Goal: Task Accomplishment & Management: Use online tool/utility

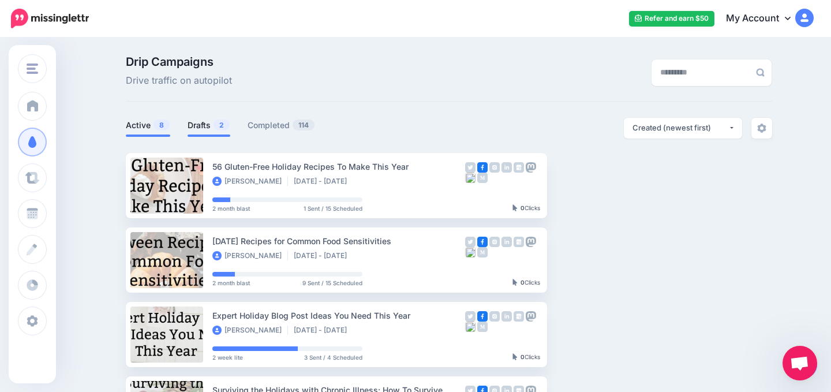
click at [197, 135] on span at bounding box center [209, 135] width 43 height 2
click at [199, 123] on link "Drafts 2" at bounding box center [209, 125] width 43 height 14
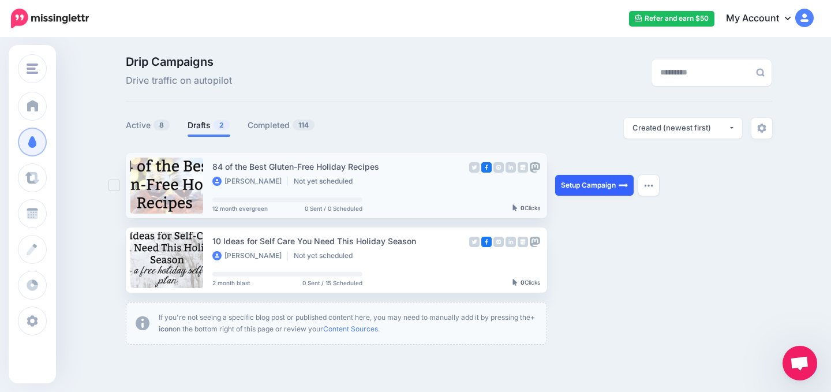
click at [601, 191] on link "Setup Campaign" at bounding box center [594, 185] width 78 height 21
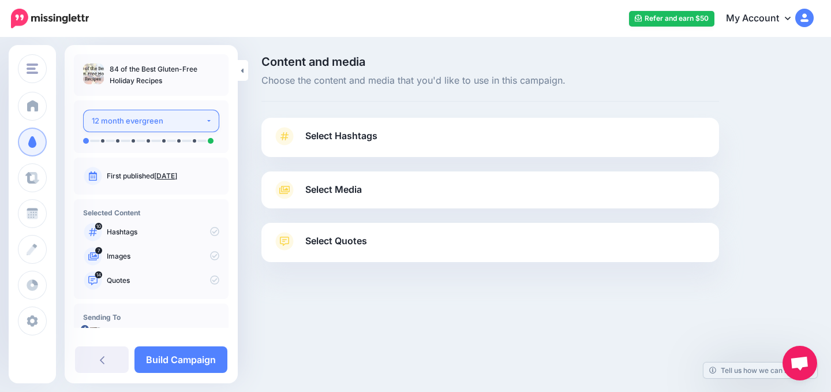
click at [164, 126] on div "12 month evergreen" at bounding box center [149, 120] width 114 height 13
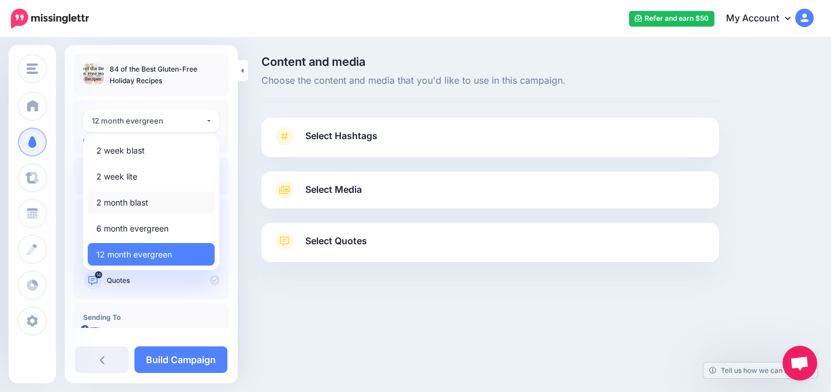
click at [162, 203] on link "2 month blast" at bounding box center [151, 202] width 127 height 23
select select "******"
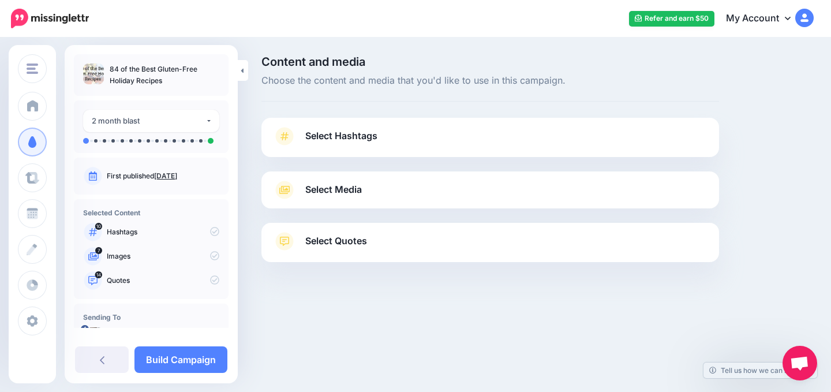
click at [517, 123] on div "Select Hashtags First let's make sure we're happy with the hashtags. Add, delet…" at bounding box center [490, 137] width 458 height 39
click at [522, 131] on link "Select Hashtags" at bounding box center [490, 142] width 435 height 30
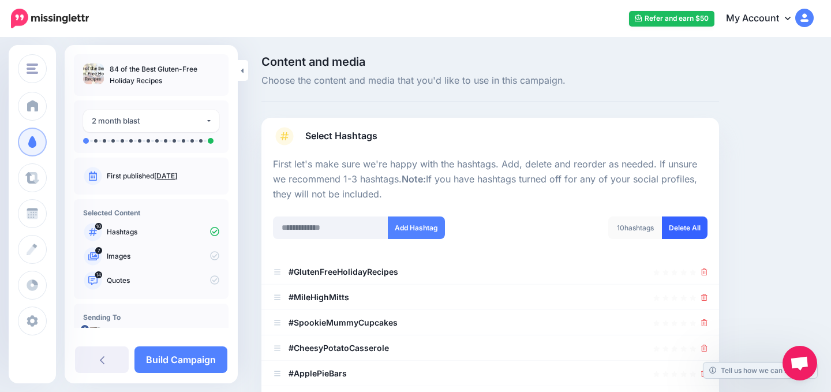
click at [677, 231] on link "Delete All" at bounding box center [685, 227] width 46 height 23
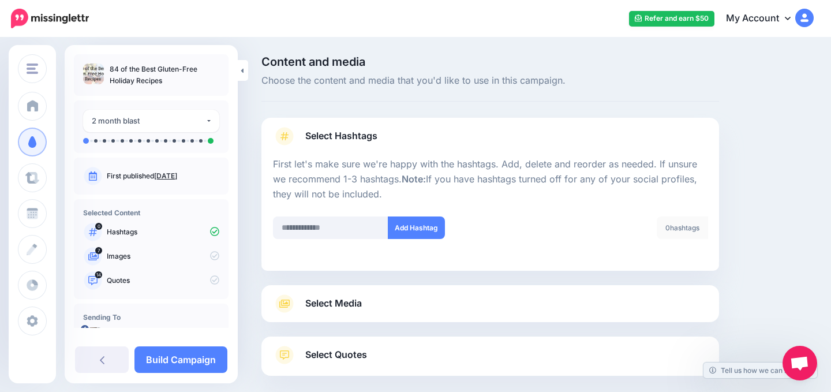
scroll to position [58, 0]
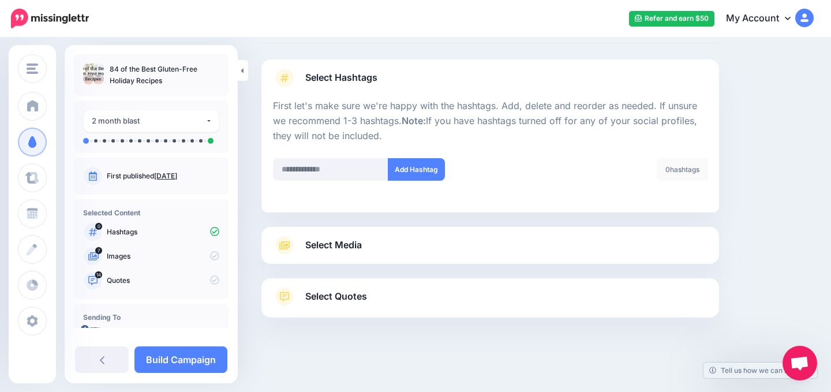
click at [421, 248] on link "Select Media" at bounding box center [490, 245] width 435 height 18
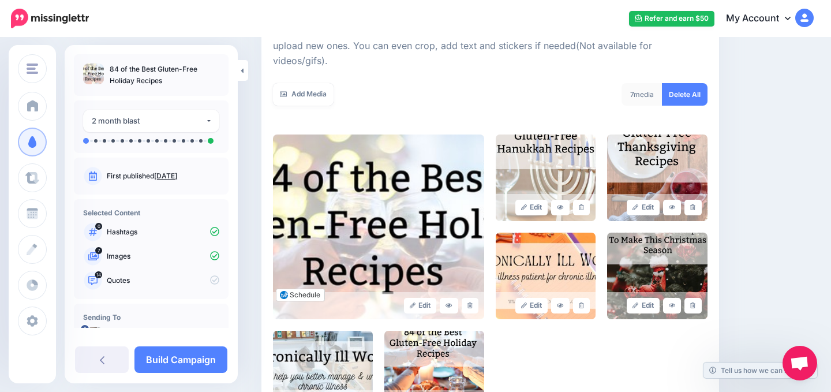
scroll to position [183, 0]
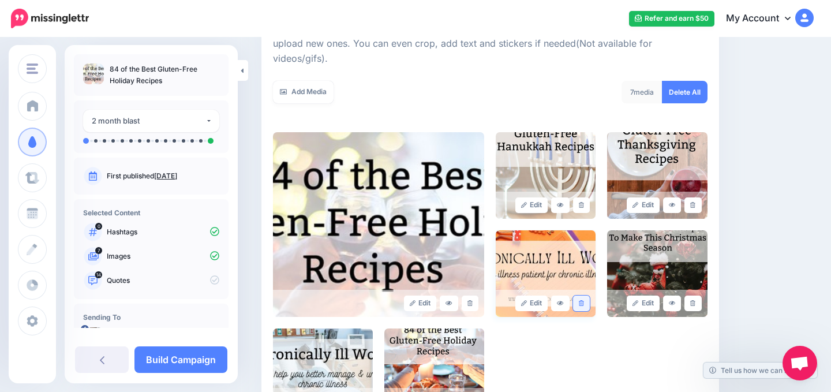
click at [580, 295] on link at bounding box center [581, 303] width 17 height 16
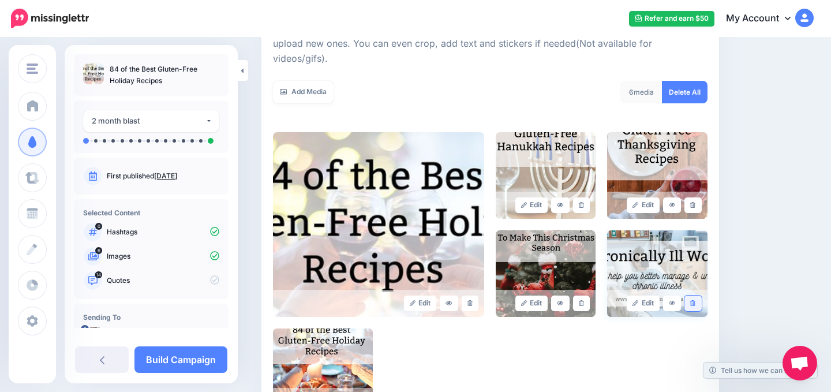
click at [688, 295] on link at bounding box center [692, 303] width 17 height 16
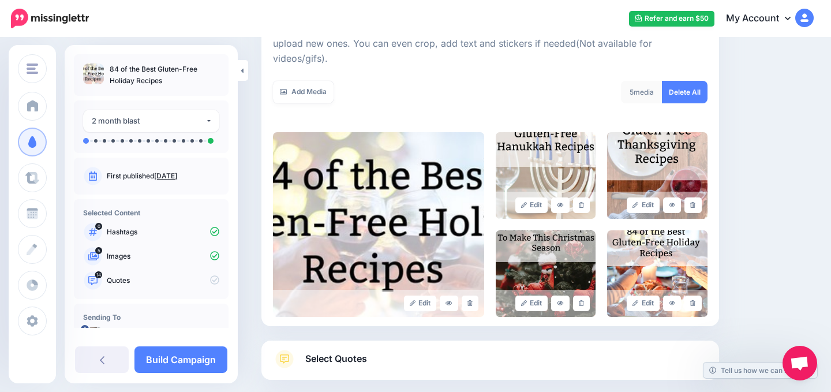
click at [537, 359] on link "Select Quotes" at bounding box center [490, 365] width 435 height 30
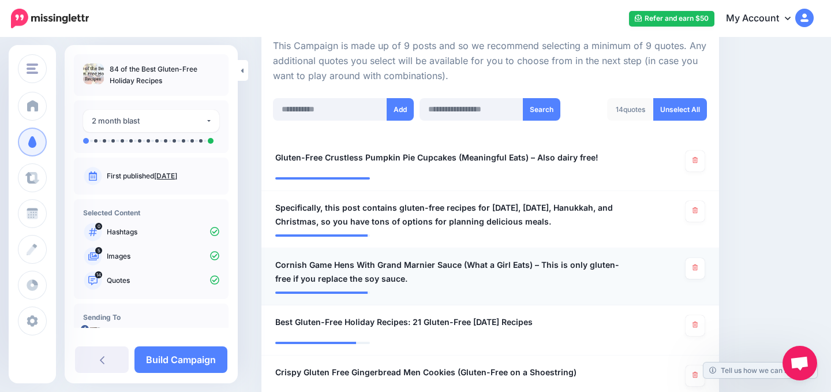
scroll to position [270, 0]
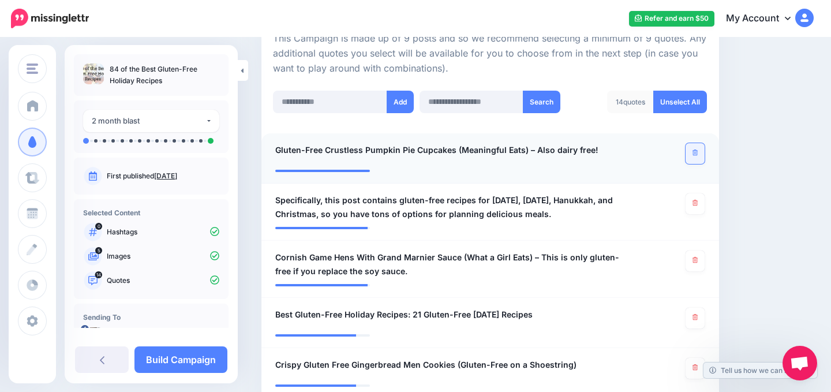
click at [698, 151] on link at bounding box center [695, 153] width 19 height 21
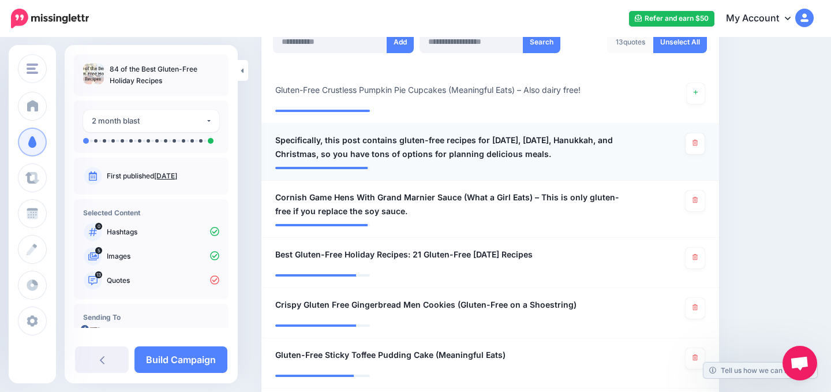
scroll to position [334, 0]
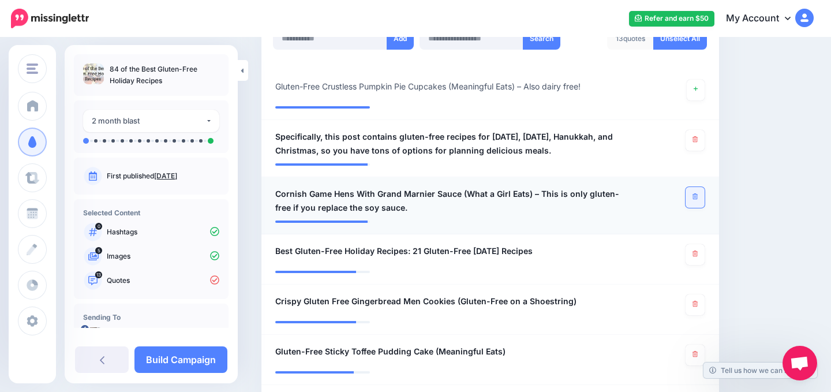
click at [699, 196] on link at bounding box center [695, 197] width 19 height 21
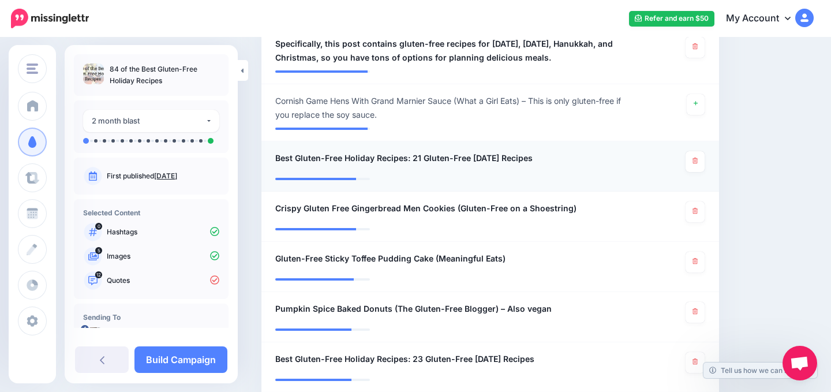
scroll to position [426, 0]
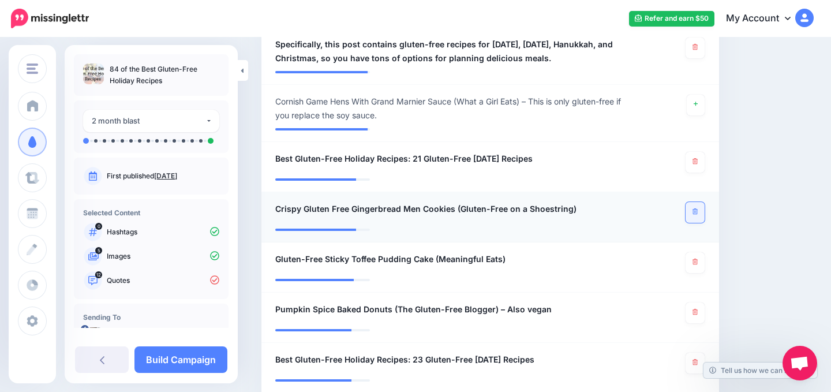
click at [697, 209] on icon at bounding box center [694, 211] width 5 height 6
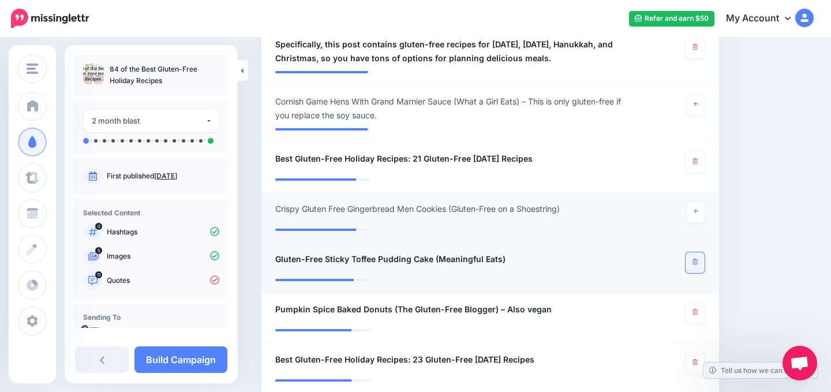
click at [691, 264] on link at bounding box center [695, 262] width 19 height 21
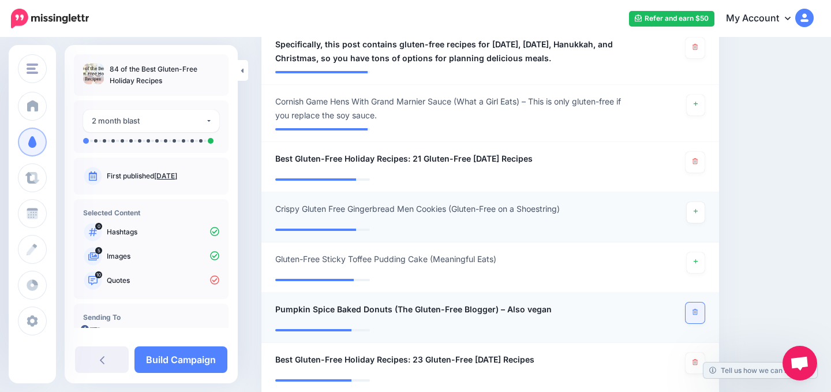
click at [692, 313] on link at bounding box center [695, 312] width 19 height 21
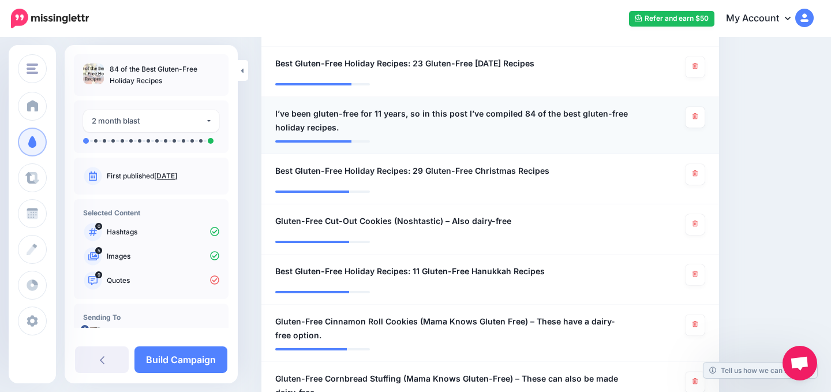
scroll to position [723, 0]
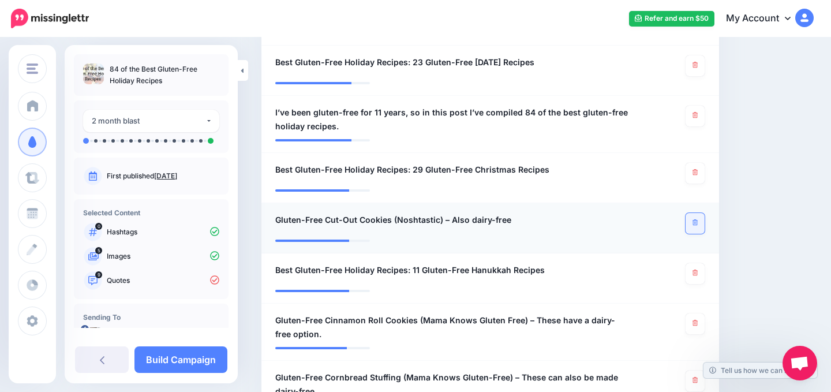
click at [694, 220] on icon at bounding box center [694, 222] width 5 height 6
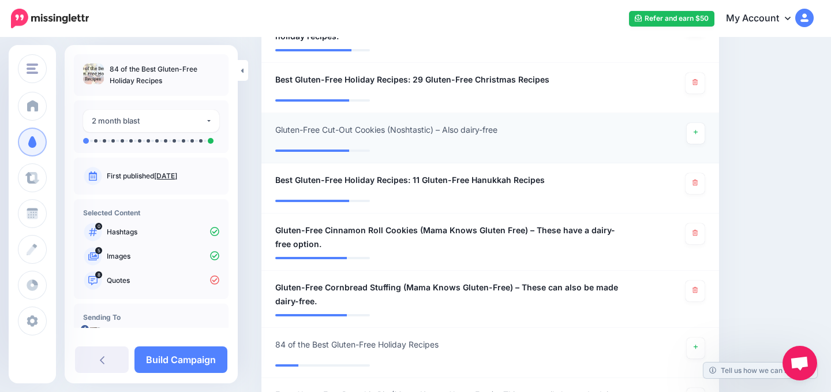
scroll to position [832, 0]
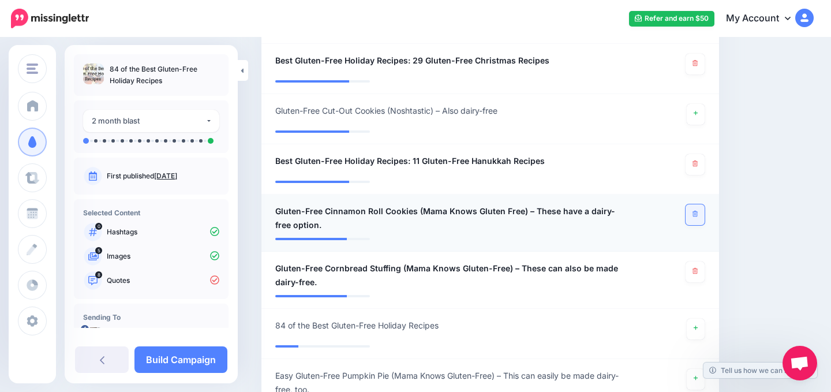
click at [694, 216] on icon at bounding box center [694, 214] width 5 height 6
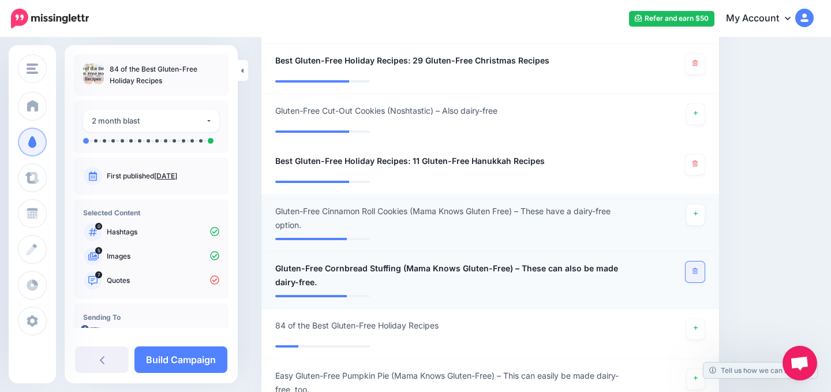
click at [695, 273] on icon at bounding box center [694, 271] width 5 height 6
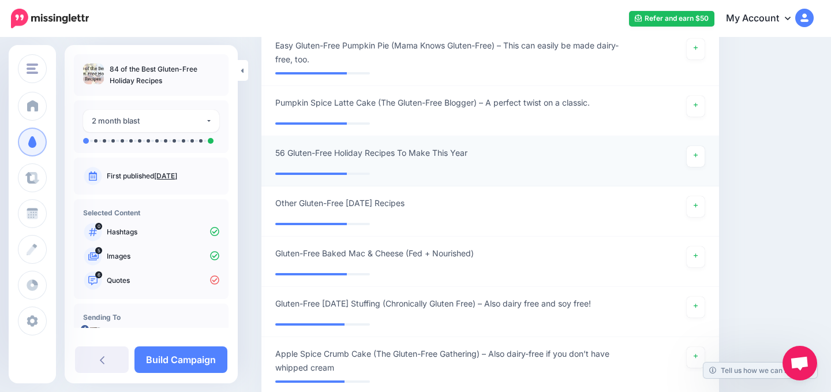
scroll to position [1186, 0]
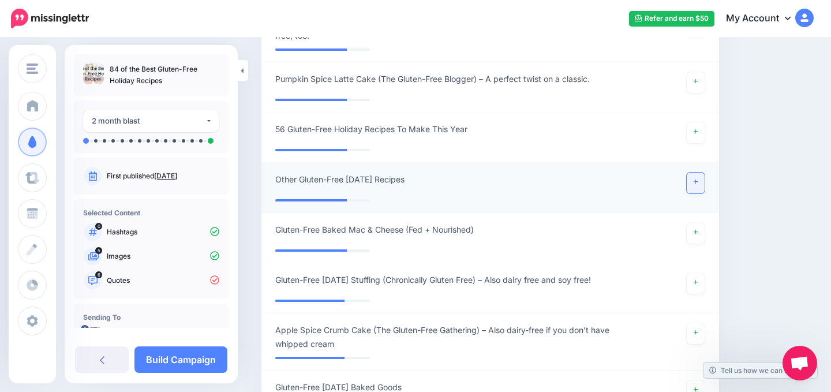
click at [699, 181] on link at bounding box center [696, 183] width 18 height 21
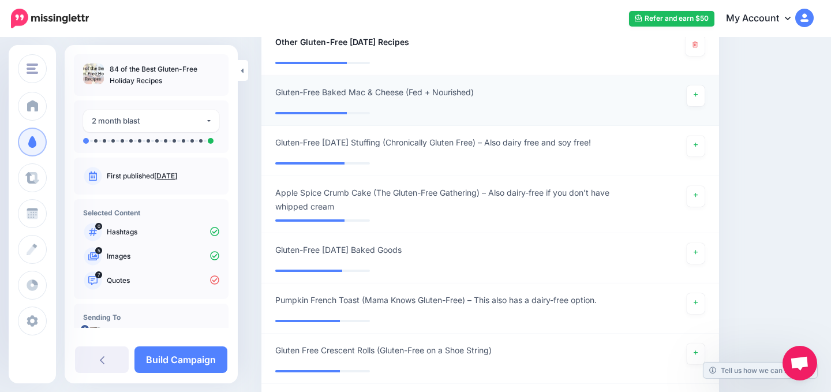
scroll to position [1382, 0]
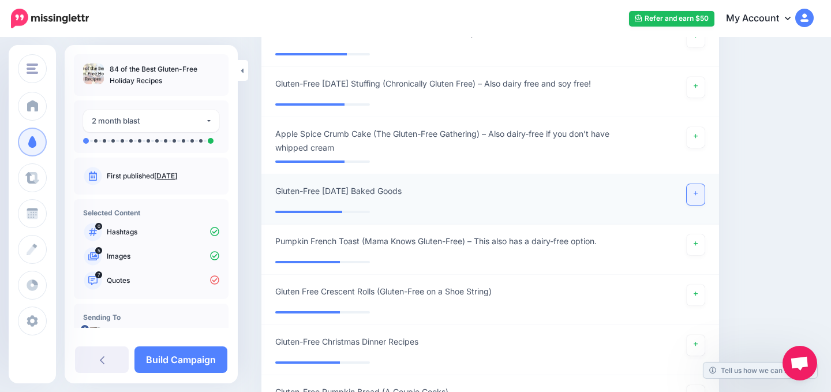
click at [696, 196] on link at bounding box center [696, 194] width 18 height 21
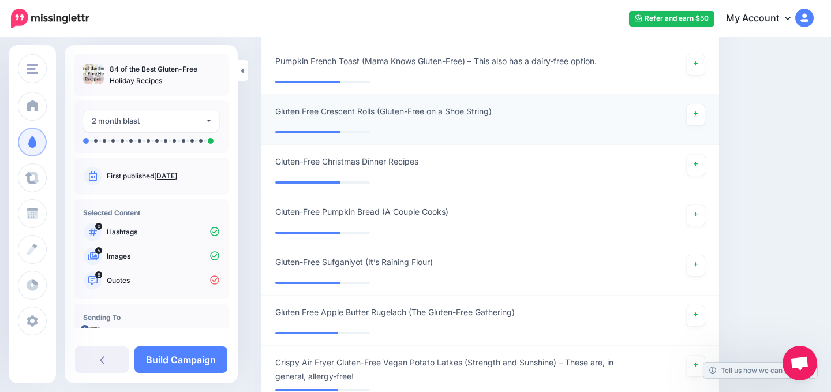
scroll to position [1589, 0]
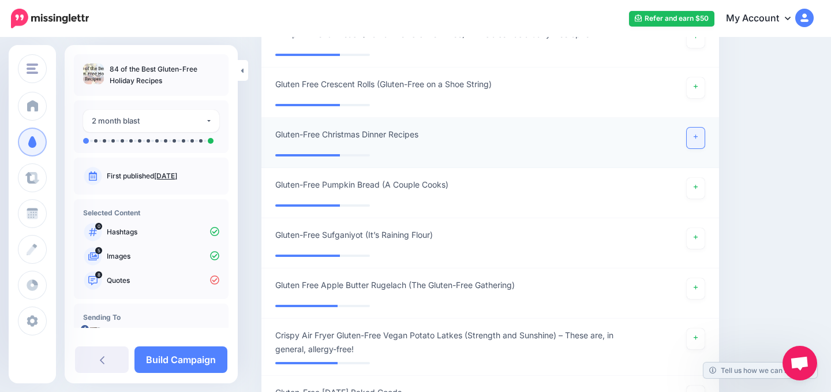
click at [699, 134] on link at bounding box center [696, 138] width 18 height 21
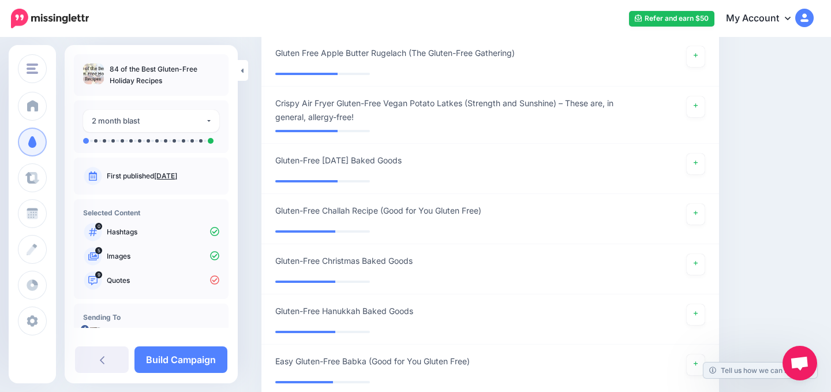
scroll to position [1893, 0]
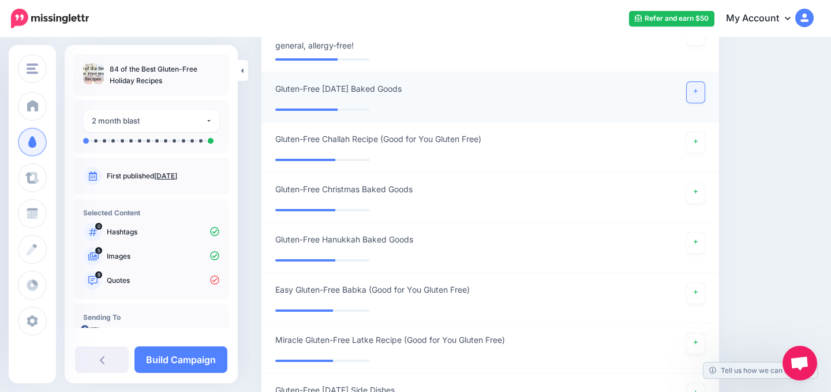
click at [694, 88] on icon at bounding box center [696, 91] width 5 height 6
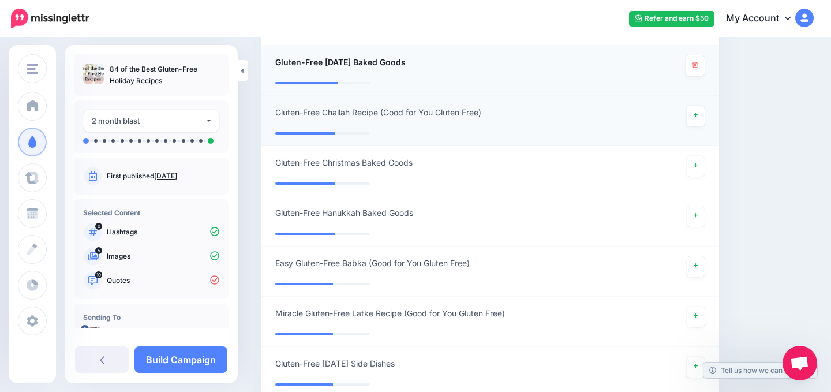
scroll to position [1935, 0]
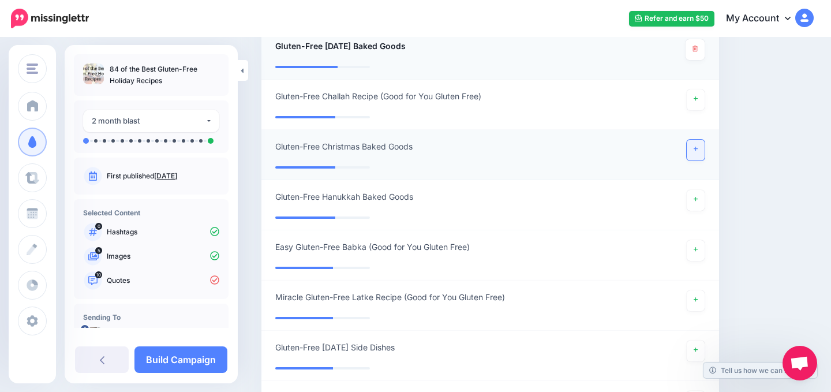
click at [692, 142] on link at bounding box center [696, 150] width 18 height 21
click at [696, 201] on icon at bounding box center [696, 199] width 5 height 6
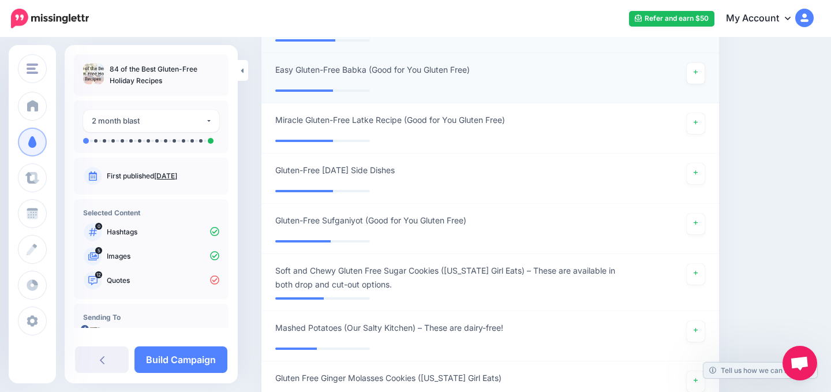
scroll to position [2114, 0]
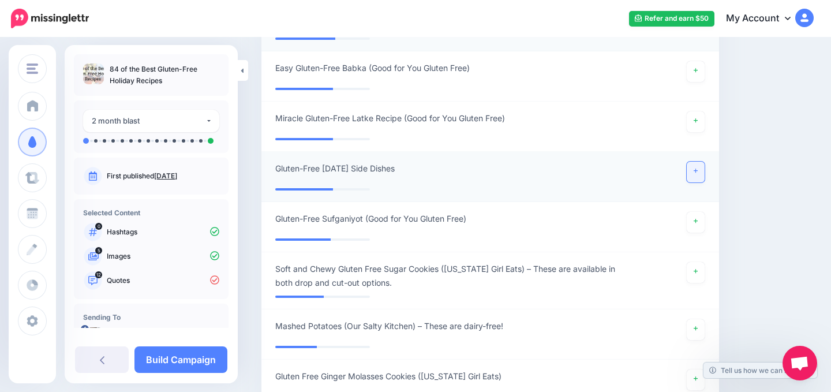
click at [698, 173] on link at bounding box center [696, 172] width 18 height 21
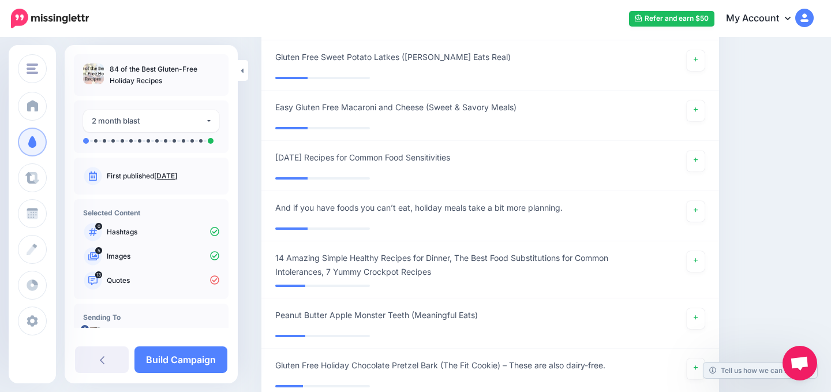
scroll to position [2910, 0]
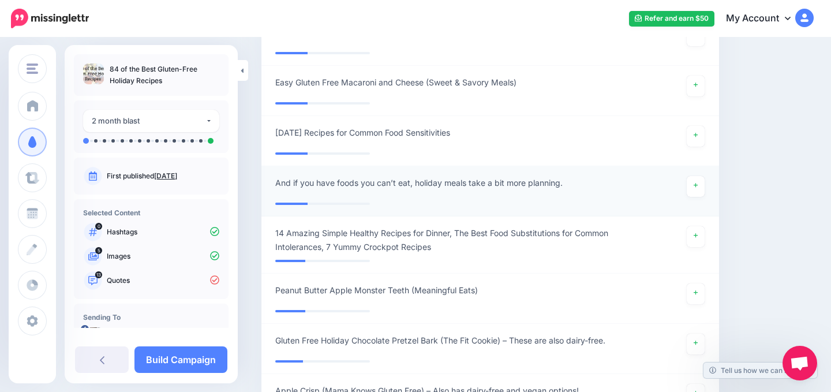
click at [705, 184] on div at bounding box center [676, 186] width 74 height 21
click at [698, 186] on link at bounding box center [696, 186] width 18 height 21
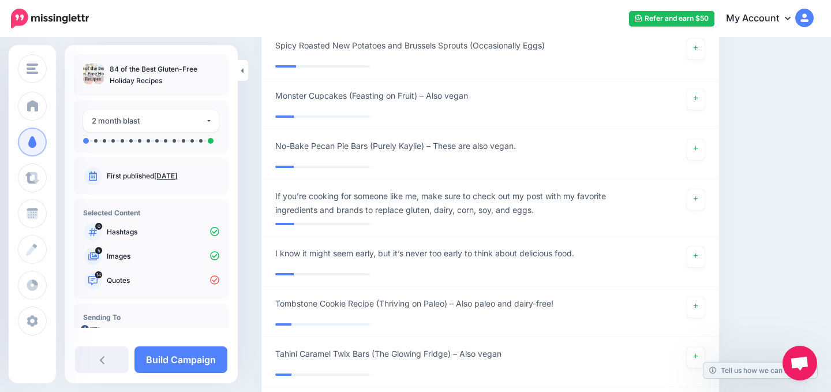
scroll to position [3859, 0]
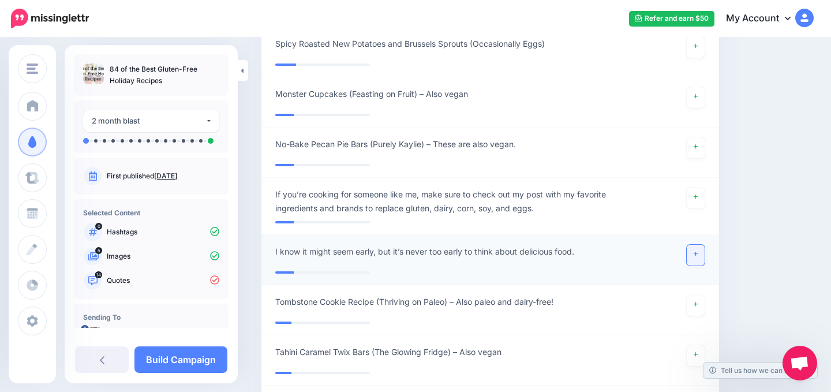
click at [696, 261] on link at bounding box center [696, 255] width 18 height 21
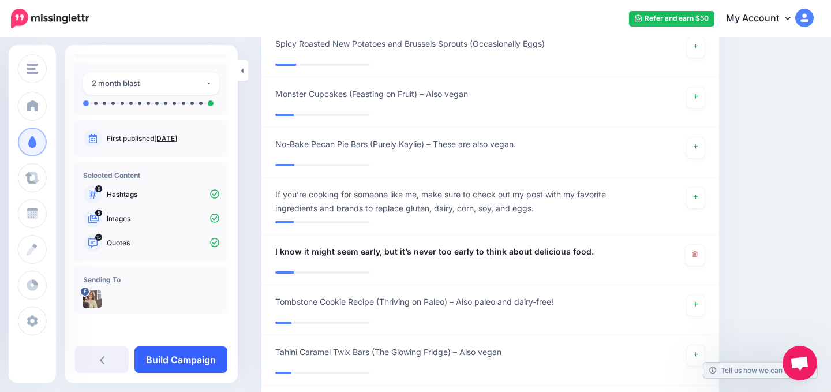
click at [158, 367] on link "Build Campaign" at bounding box center [180, 359] width 93 height 27
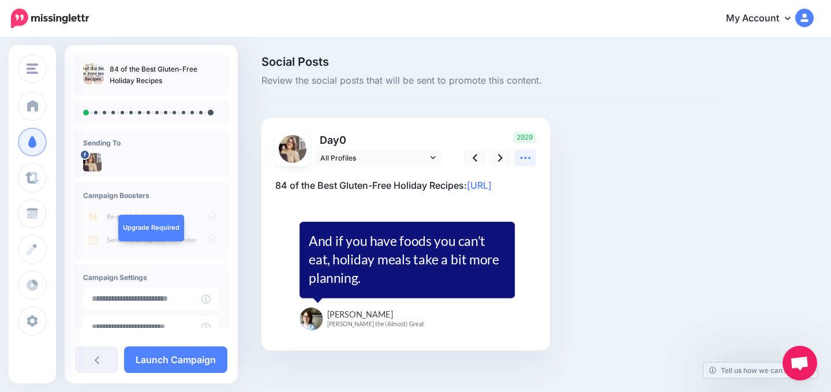
click at [529, 153] on icon at bounding box center [525, 158] width 12 height 12
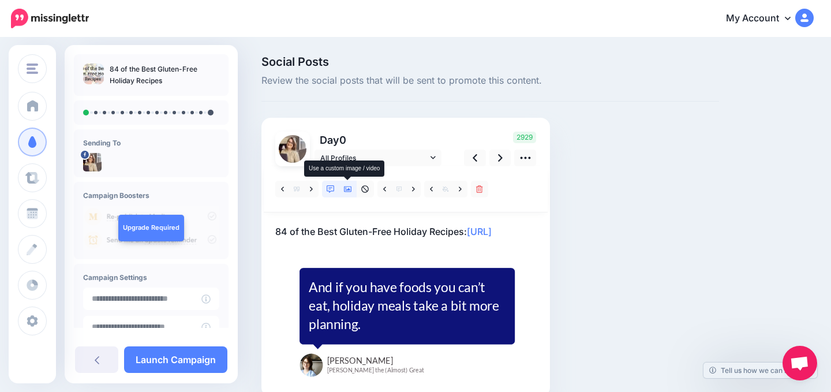
click at [344, 189] on icon at bounding box center [348, 189] width 8 height 6
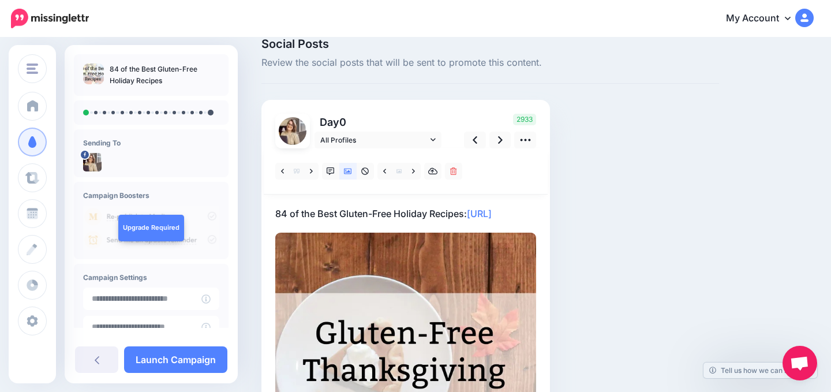
scroll to position [15, 0]
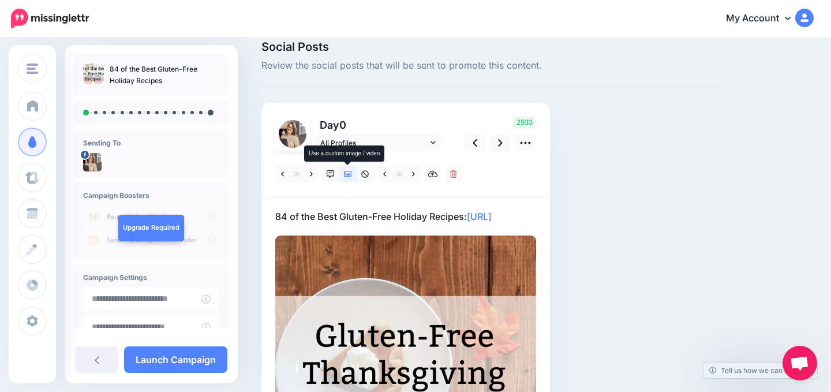
click at [346, 176] on icon at bounding box center [348, 174] width 8 height 6
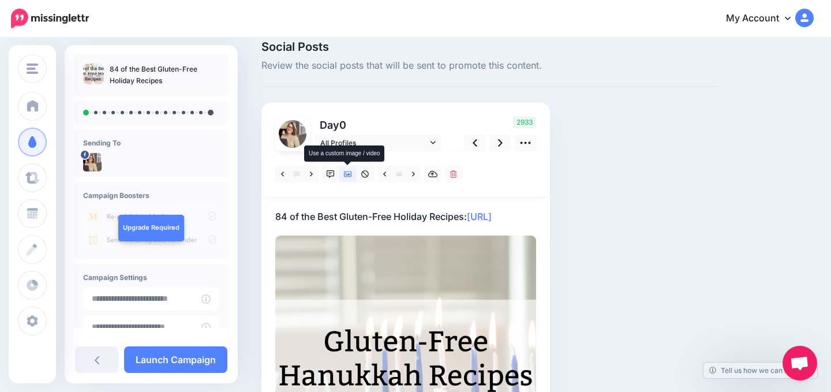
click at [346, 176] on icon at bounding box center [348, 174] width 8 height 6
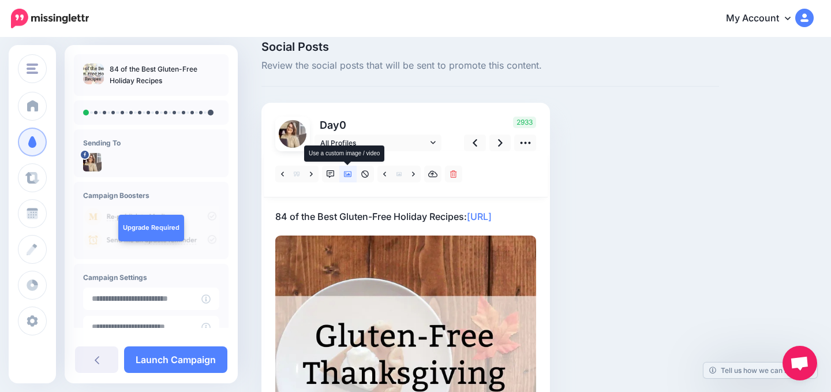
click at [346, 176] on icon at bounding box center [348, 174] width 8 height 6
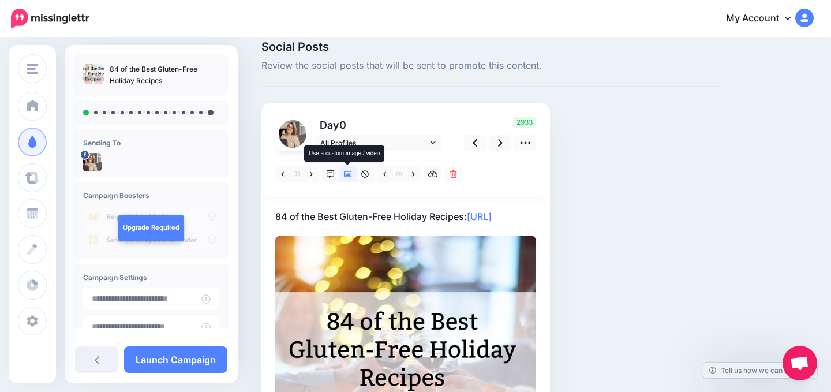
click at [346, 176] on icon at bounding box center [348, 174] width 8 height 6
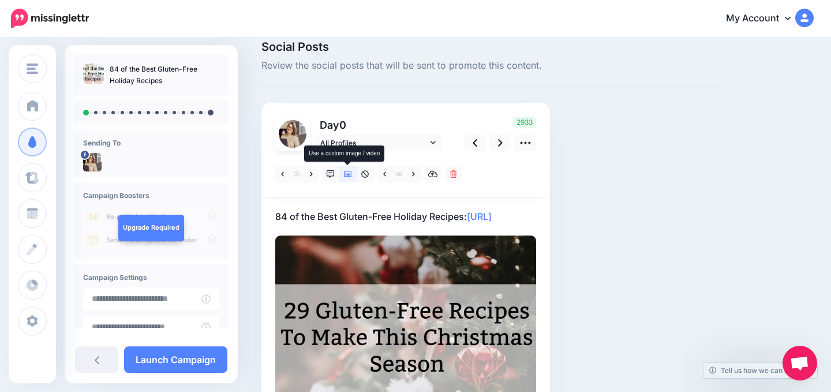
click at [346, 176] on icon at bounding box center [348, 174] width 8 height 6
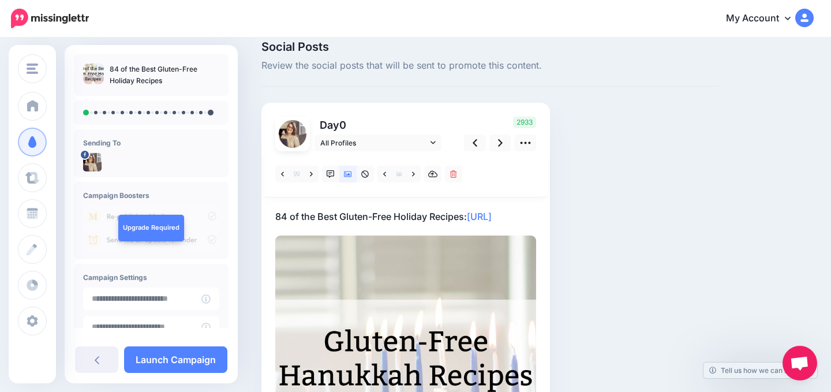
scroll to position [25, 0]
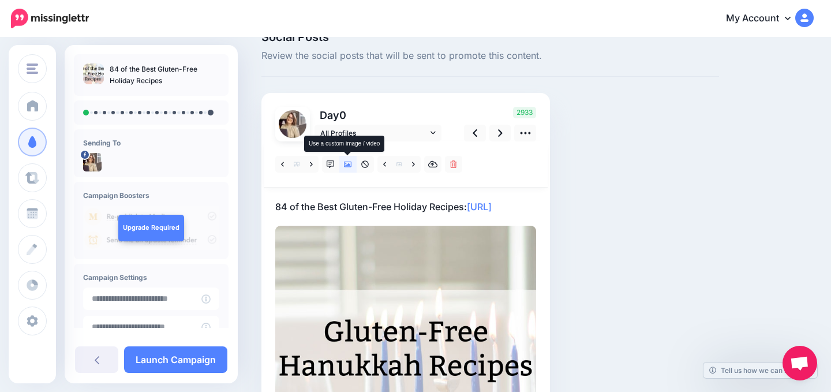
click at [344, 162] on icon at bounding box center [348, 164] width 8 height 8
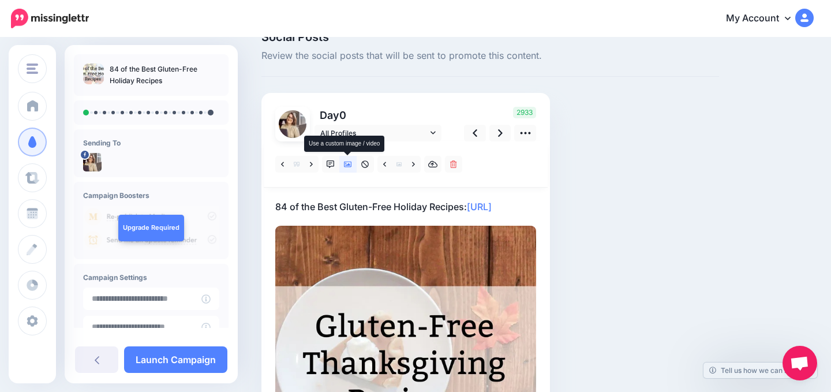
click at [344, 162] on icon at bounding box center [348, 164] width 8 height 8
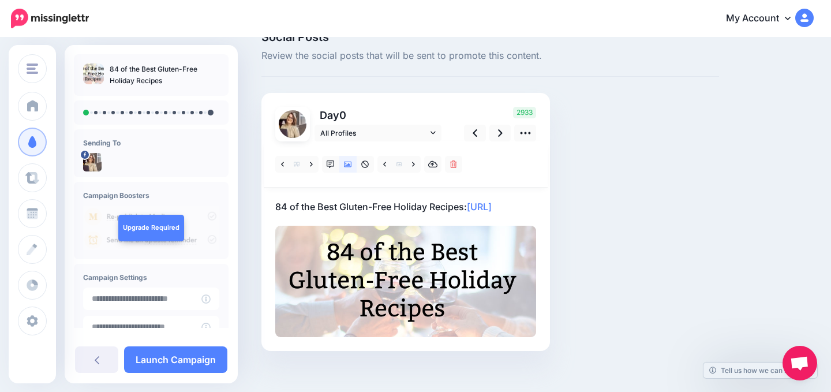
click at [365, 204] on p "84 of the Best Gluten-Free Holiday Recipes: https://lttr.ai/AiNVS" at bounding box center [405, 206] width 261 height 15
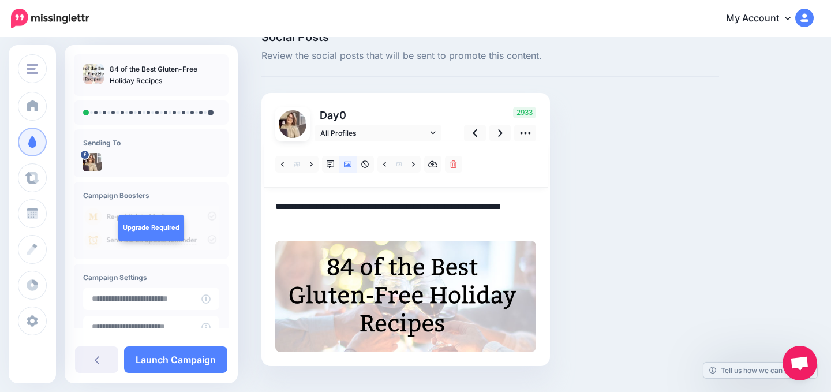
scroll to position [0, 0]
click at [371, 204] on textarea "**********" at bounding box center [405, 214] width 261 height 30
click at [372, 204] on textarea "**********" at bounding box center [405, 214] width 261 height 30
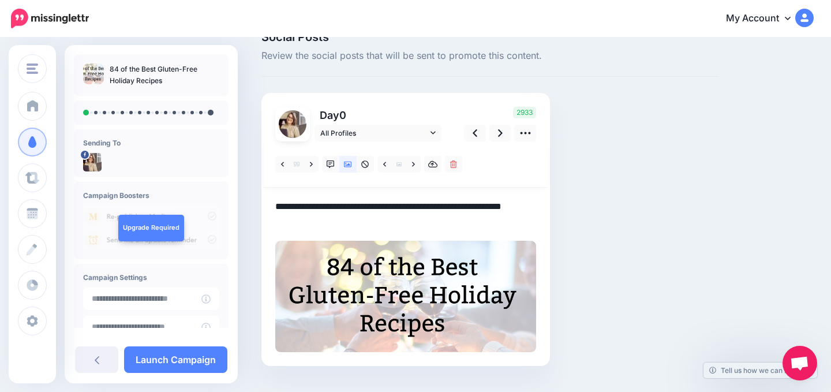
drag, startPoint x: 466, startPoint y: 209, endPoint x: 270, endPoint y: 204, distance: 195.7
click at [270, 204] on div "Day 0 All Profiles" at bounding box center [405, 229] width 289 height 273
click at [400, 223] on textarea "**********" at bounding box center [405, 214] width 261 height 30
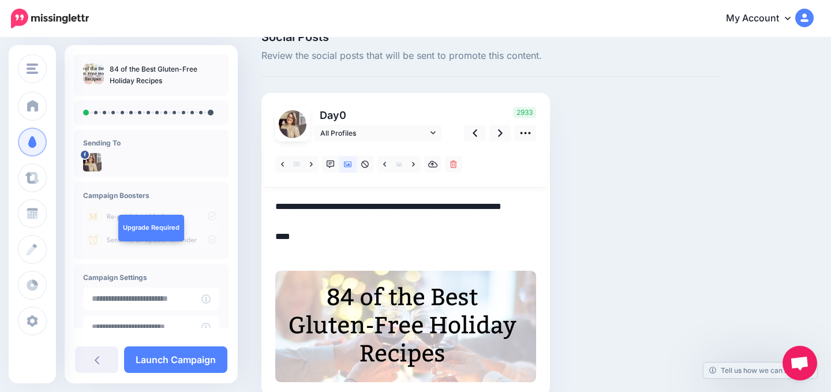
paste textarea "**********"
click at [412, 162] on icon at bounding box center [413, 164] width 3 height 8
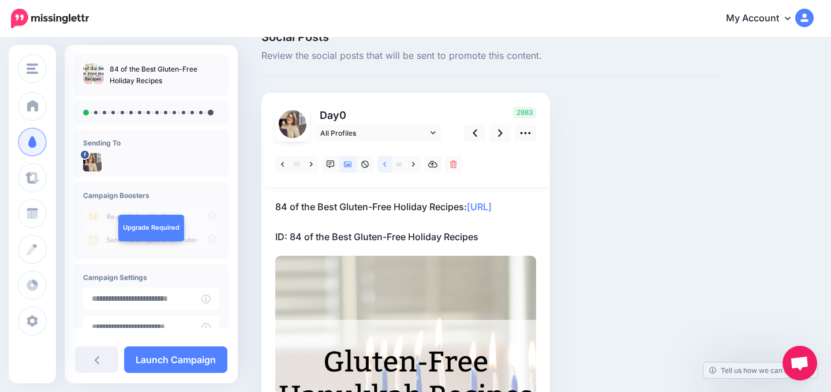
click at [386, 166] on link at bounding box center [384, 164] width 14 height 17
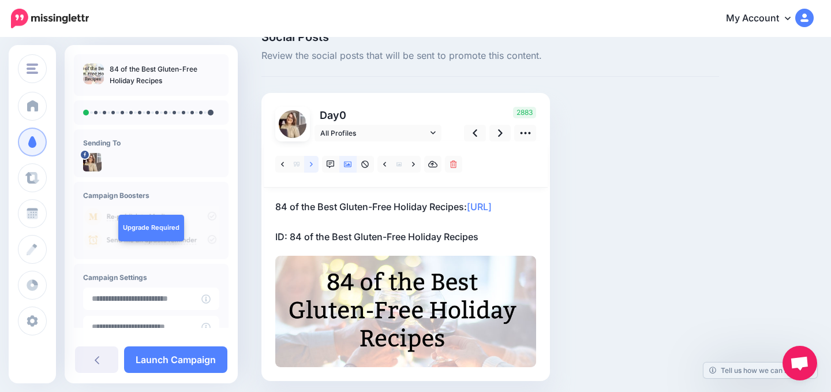
click at [312, 162] on icon at bounding box center [311, 164] width 3 height 8
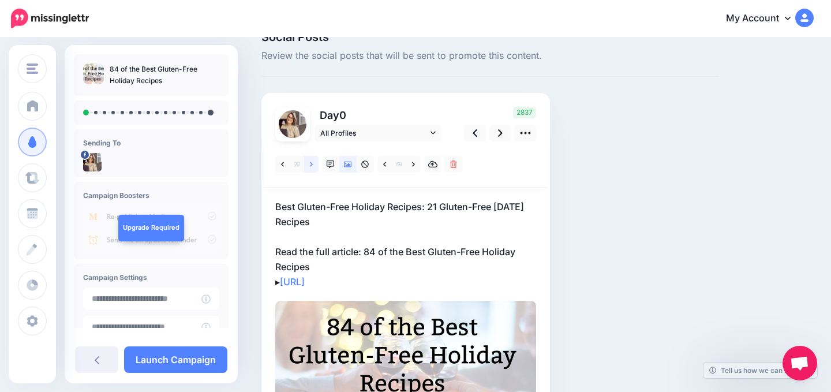
click at [312, 162] on icon at bounding box center [311, 164] width 3 height 8
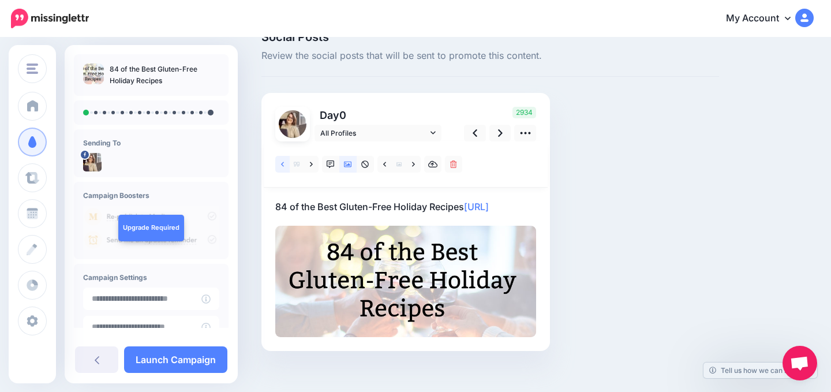
click at [284, 163] on link at bounding box center [282, 164] width 14 height 17
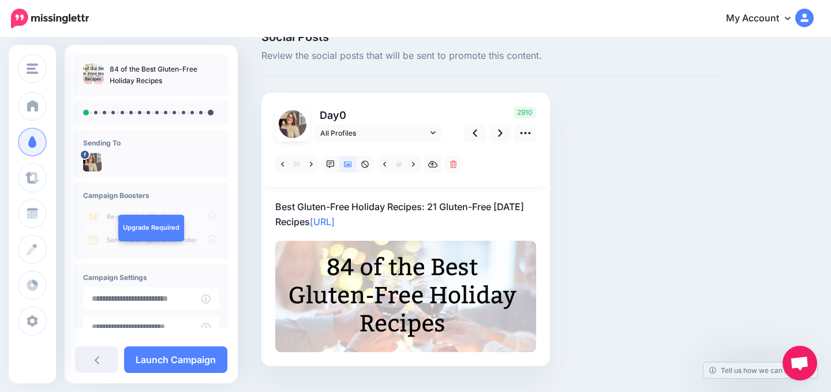
click at [475, 218] on p "Best Gluten-Free Holiday Recipes: 21 Gluten-Free Halloween Recipes https://lttr…" at bounding box center [405, 214] width 261 height 30
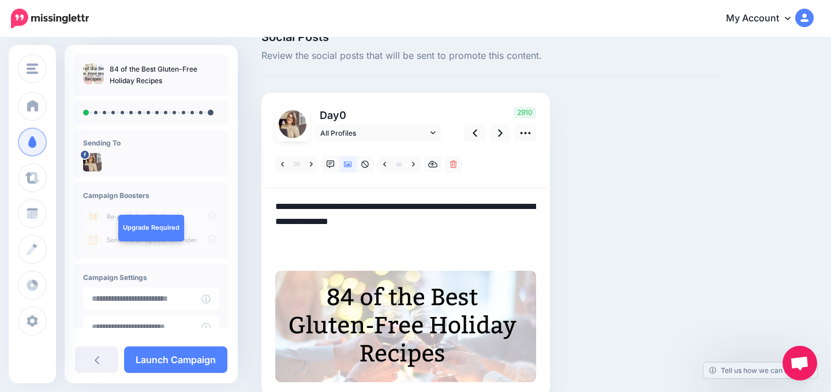
paste textarea "**********"
click at [454, 251] on textarea "**********" at bounding box center [405, 229] width 261 height 60
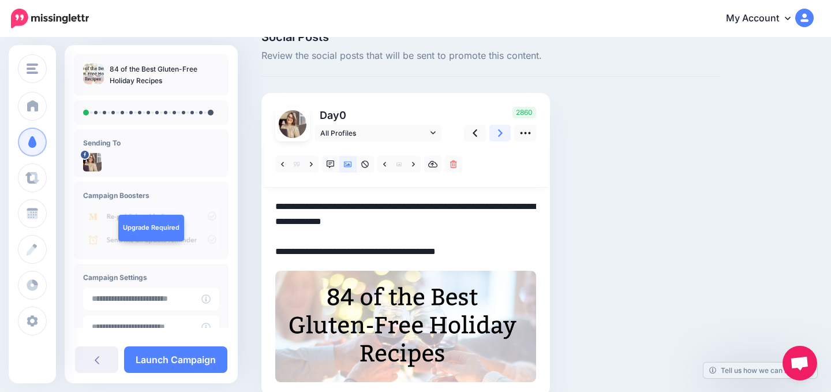
click at [500, 133] on icon at bounding box center [500, 133] width 5 height 12
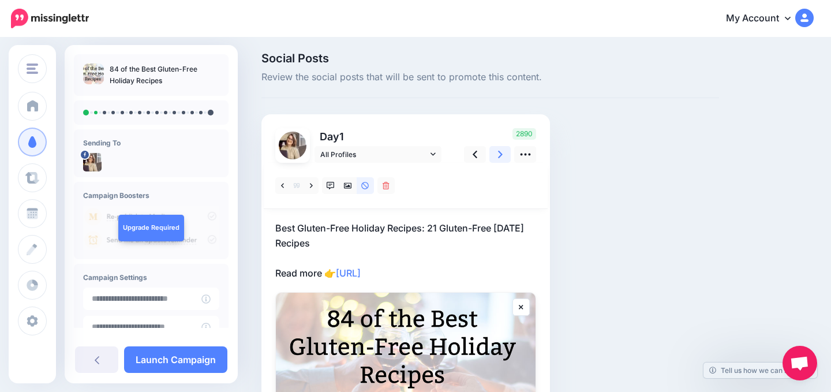
scroll to position [25, 0]
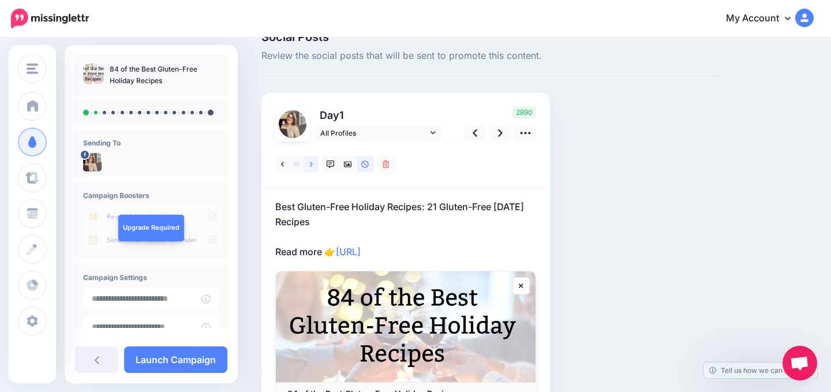
click at [311, 164] on icon at bounding box center [311, 164] width 3 height 8
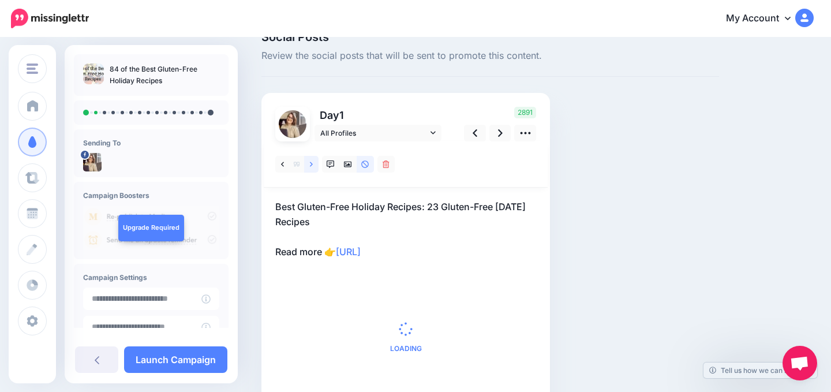
click at [311, 164] on icon at bounding box center [311, 164] width 3 height 8
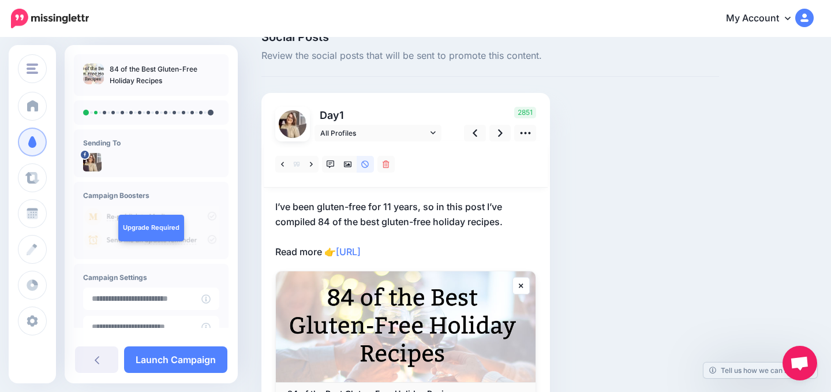
click at [485, 252] on p "I’ve been gluten-free for 11 years, so in this post I’ve compiled 84 of the bes…" at bounding box center [405, 229] width 261 height 60
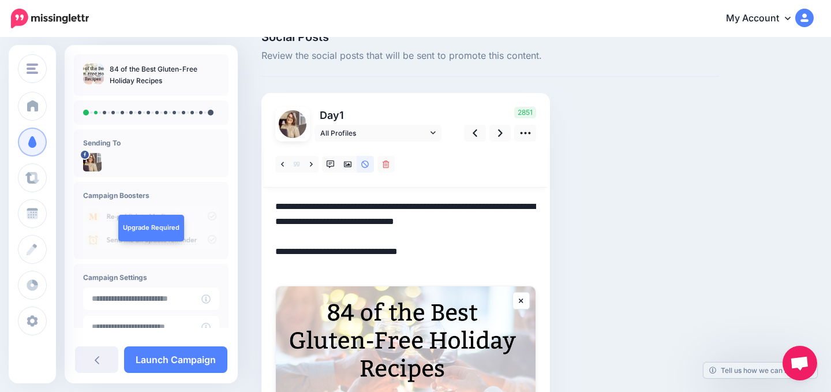
paste textarea "**********"
click at [495, 137] on link at bounding box center [500, 133] width 22 height 17
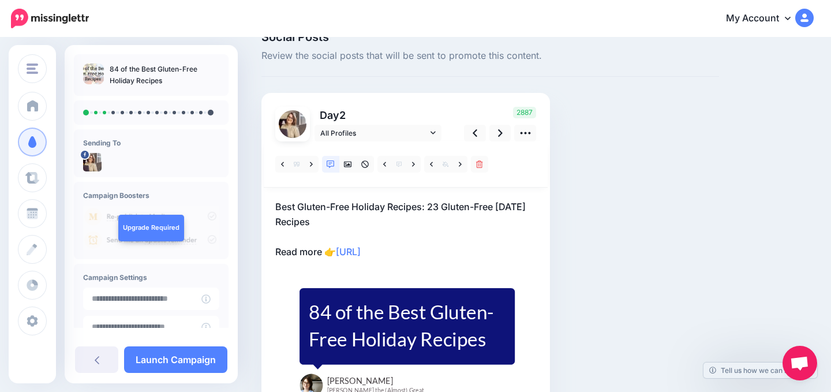
click at [448, 244] on p "Best Gluten-Free Holiday Recipes: 23 Gluten-Free Thanksgiving Recipes Read more…" at bounding box center [405, 229] width 261 height 60
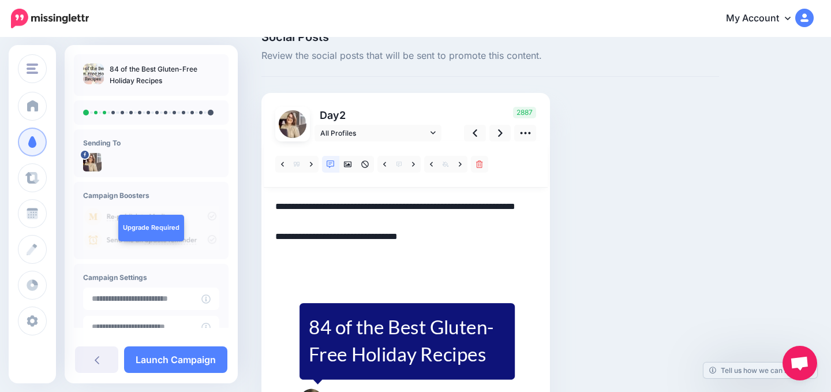
paste textarea "**********"
click at [287, 262] on textarea "**********" at bounding box center [405, 236] width 261 height 75
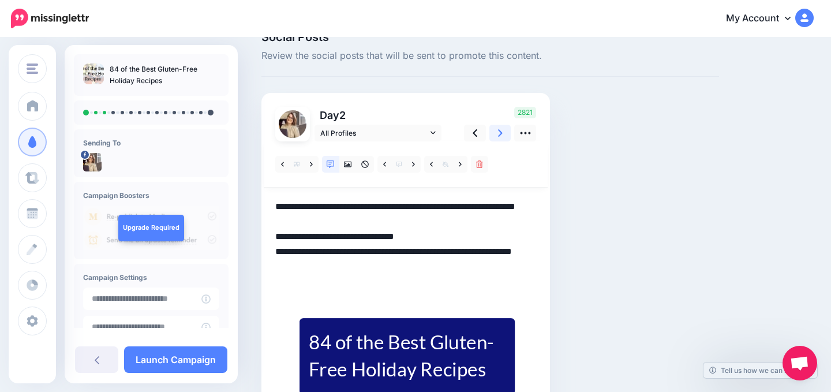
click at [499, 129] on icon at bounding box center [500, 133] width 5 height 12
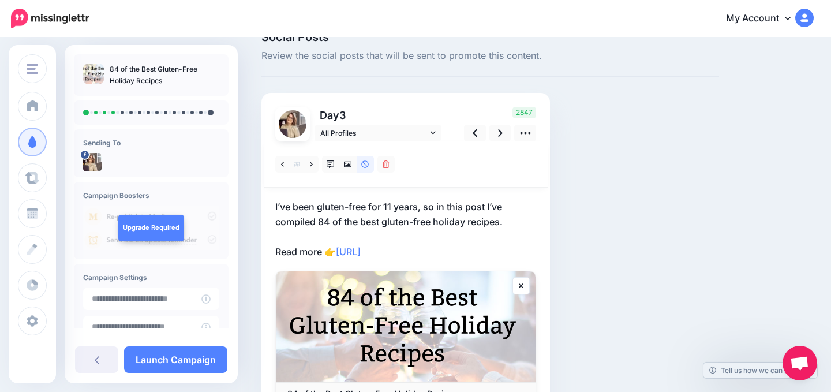
click at [467, 254] on p "I’ve been gluten-free for 11 years, so in this post I’ve compiled 84 of the bes…" at bounding box center [405, 229] width 261 height 60
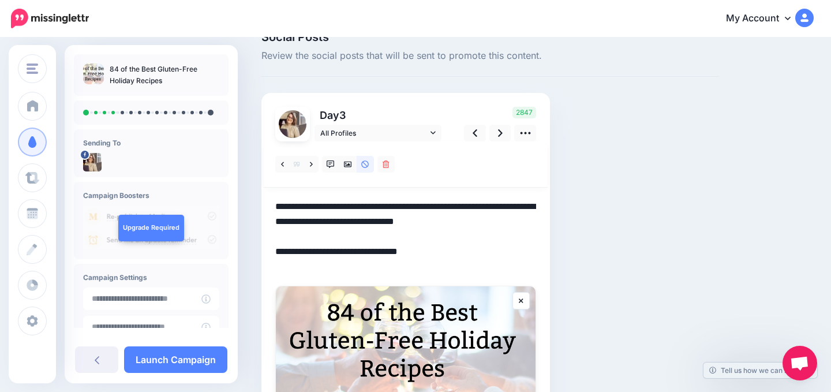
paste textarea "**********"
click at [500, 127] on icon at bounding box center [500, 133] width 5 height 12
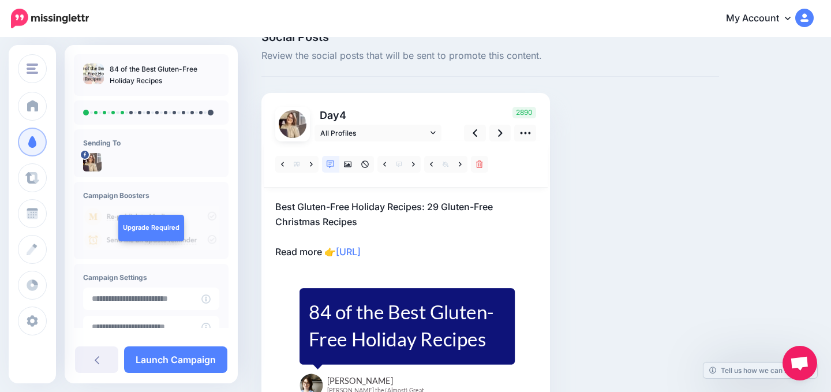
click at [444, 254] on p "Best Gluten-Free Holiday Recipes: 29 Gluten-Free Christmas Recipes Read more 👉 …" at bounding box center [405, 229] width 261 height 60
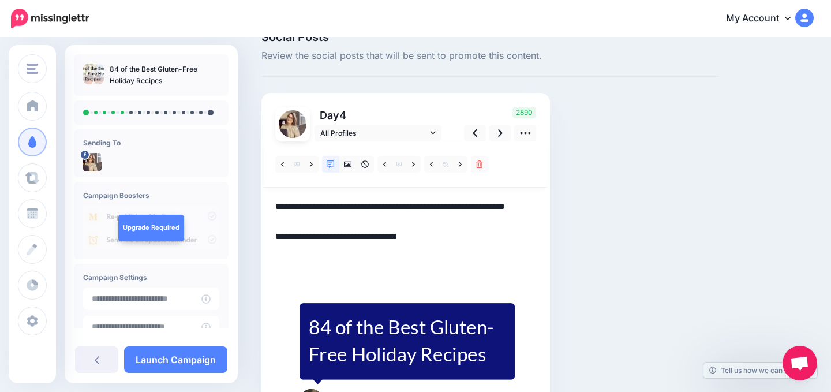
paste textarea "**********"
click at [286, 271] on textarea "**********" at bounding box center [405, 236] width 261 height 75
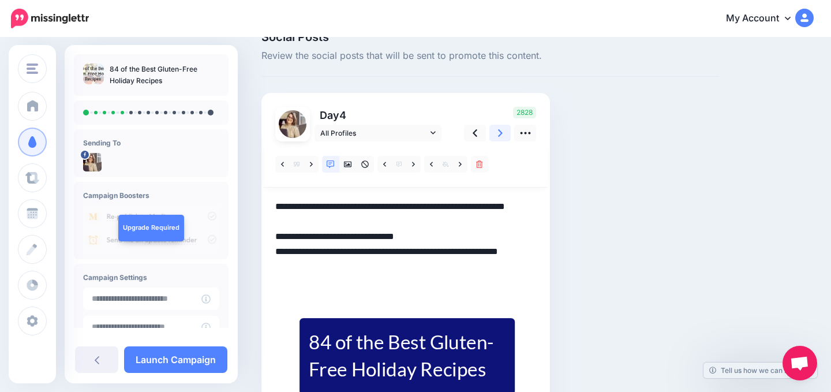
click at [498, 128] on icon at bounding box center [500, 133] width 5 height 12
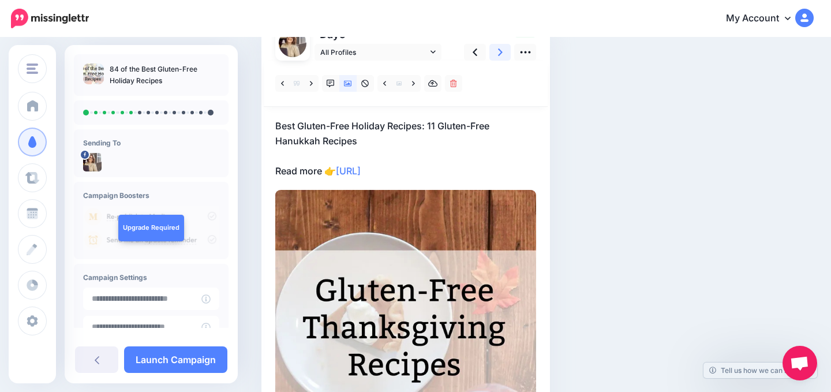
scroll to position [106, 0]
click at [413, 81] on icon at bounding box center [413, 82] width 3 height 5
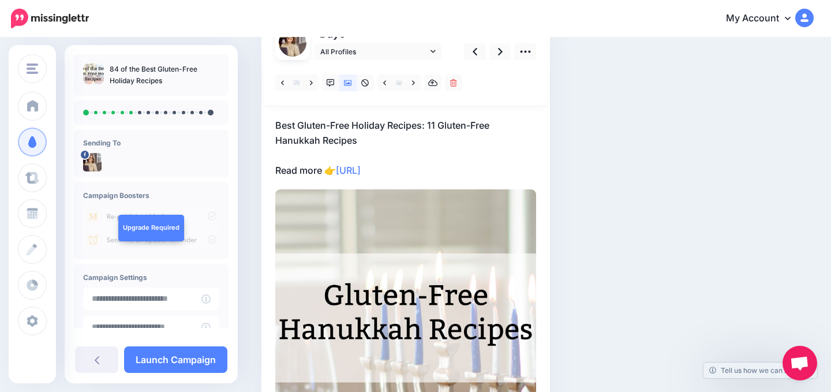
click at [445, 170] on p "Best Gluten-Free Holiday Recipes: 11 Gluten-Free Hanukkah Recipes Read more 👉 h…" at bounding box center [405, 148] width 261 height 60
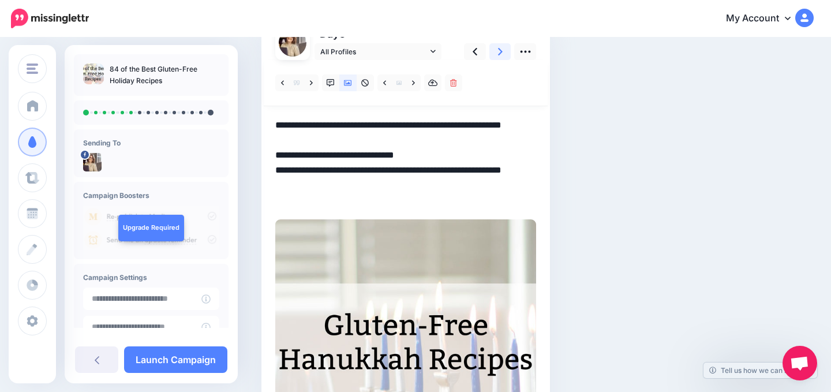
click at [499, 48] on icon at bounding box center [500, 52] width 5 height 8
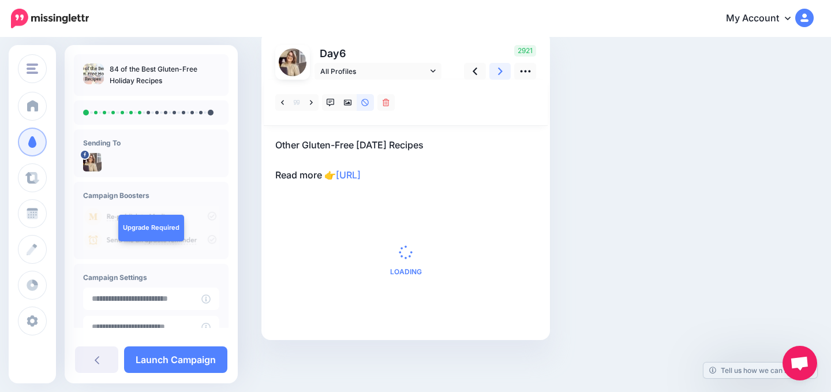
scroll to position [99, 0]
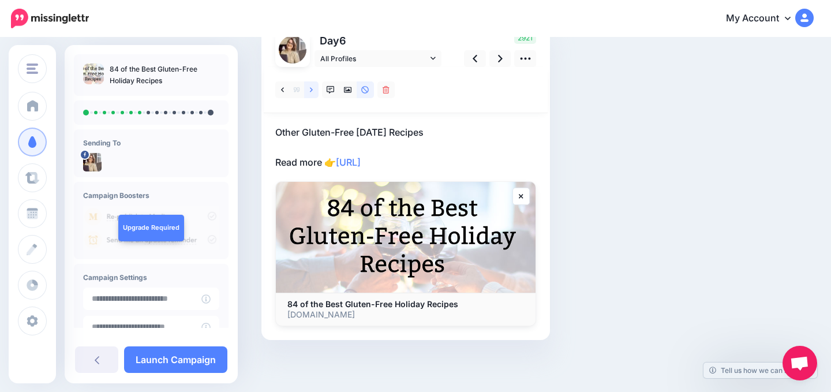
click at [311, 91] on icon at bounding box center [311, 90] width 3 height 8
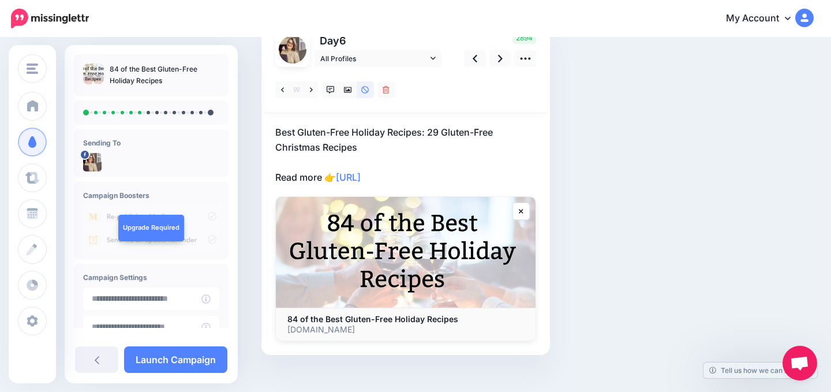
click at [460, 179] on p "Best Gluten-Free Holiday Recipes: 29 Gluten-Free Christmas Recipes Read more 👉 …" at bounding box center [405, 155] width 261 height 60
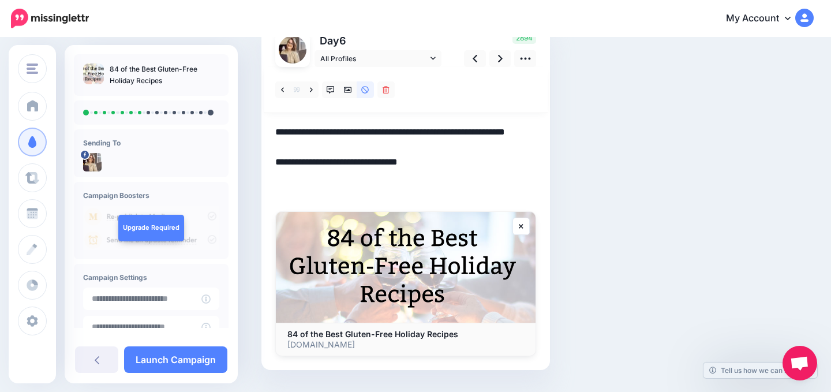
paste textarea "**********"
click at [495, 57] on link at bounding box center [500, 58] width 22 height 17
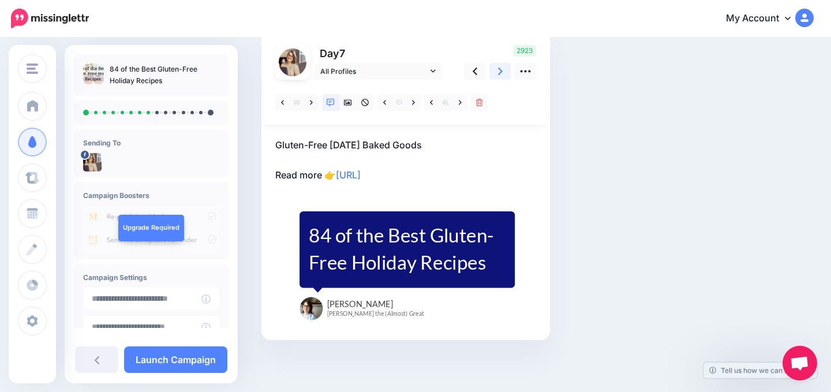
scroll to position [87, 0]
click at [456, 178] on p "Gluten-Free Halloween Baked Goods Read more 👉 https://lttr.ai/AiNVS" at bounding box center [405, 159] width 261 height 45
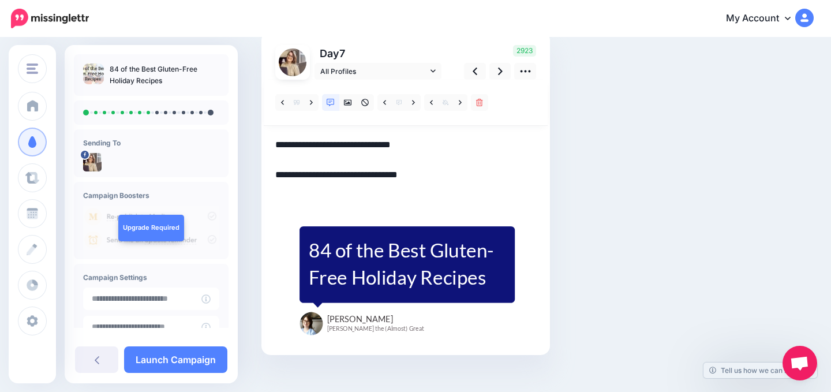
paste textarea "**********"
click at [293, 192] on textarea "**********" at bounding box center [405, 167] width 261 height 60
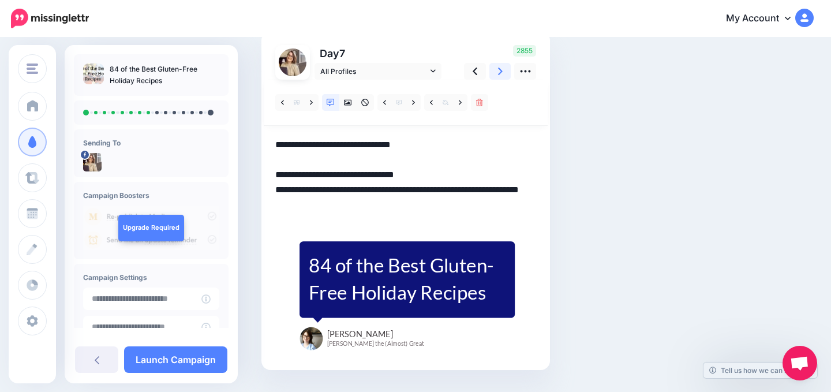
click at [504, 69] on link at bounding box center [500, 71] width 22 height 17
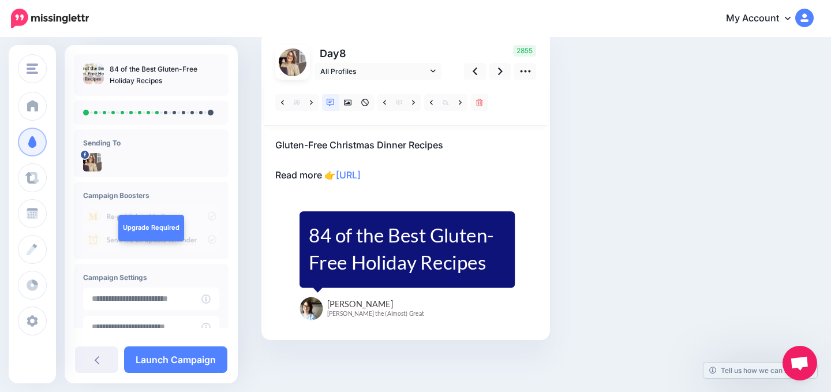
click at [473, 181] on p "Gluten-Free Christmas Dinner Recipes Read more 👉 https://lttr.ai/AiNVS" at bounding box center [405, 159] width 261 height 45
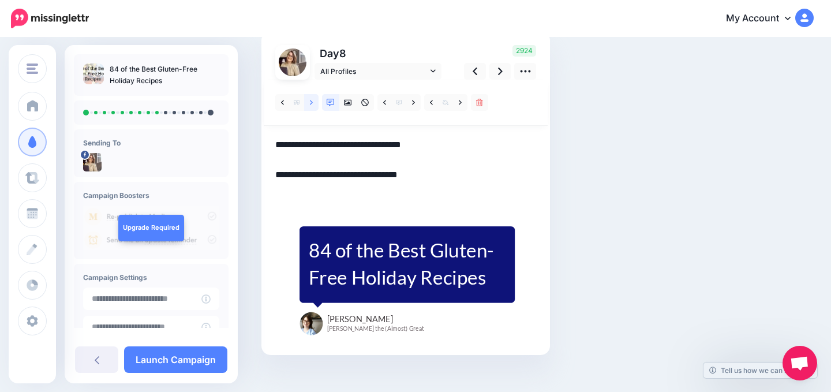
click at [313, 106] on link at bounding box center [311, 102] width 14 height 17
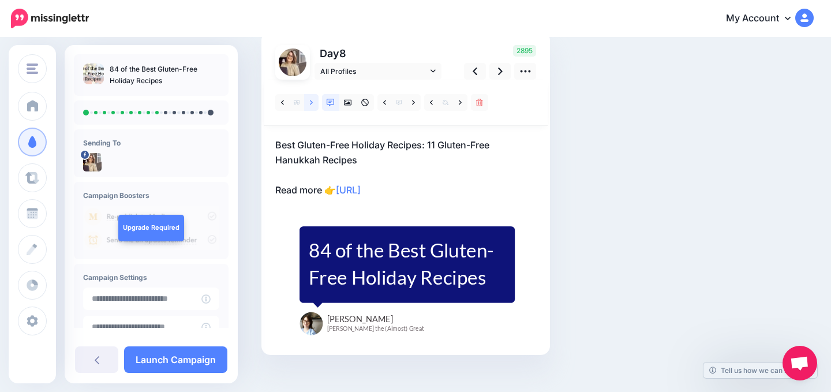
click at [313, 106] on link at bounding box center [311, 102] width 14 height 17
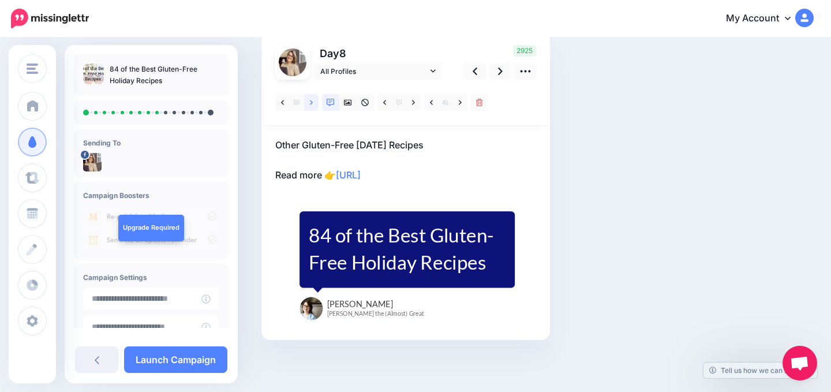
click at [310, 103] on icon at bounding box center [311, 103] width 3 height 8
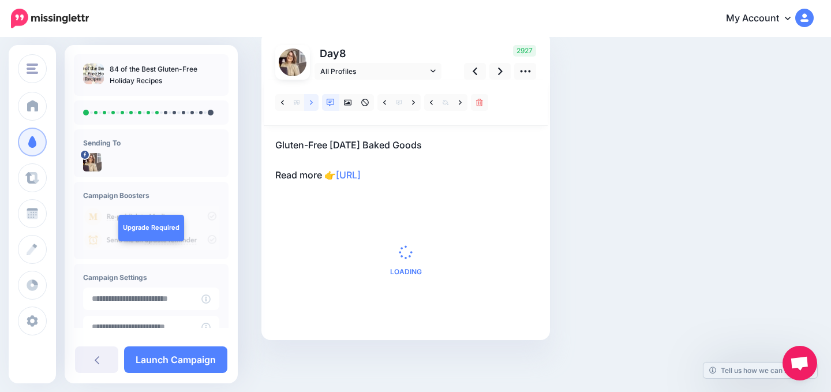
click at [310, 103] on icon at bounding box center [311, 103] width 3 height 8
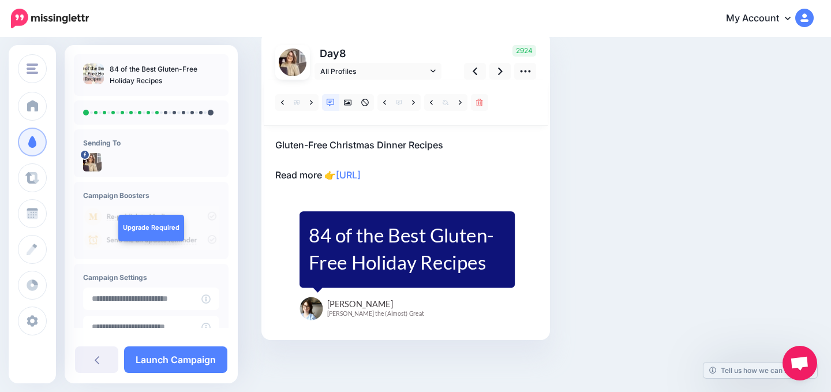
click at [449, 187] on div at bounding box center [405, 203] width 261 height 246
click at [441, 181] on p "Gluten-Free Christmas Dinner Recipes Read more 👉 https://lttr.ai/AiNVS" at bounding box center [405, 159] width 261 height 45
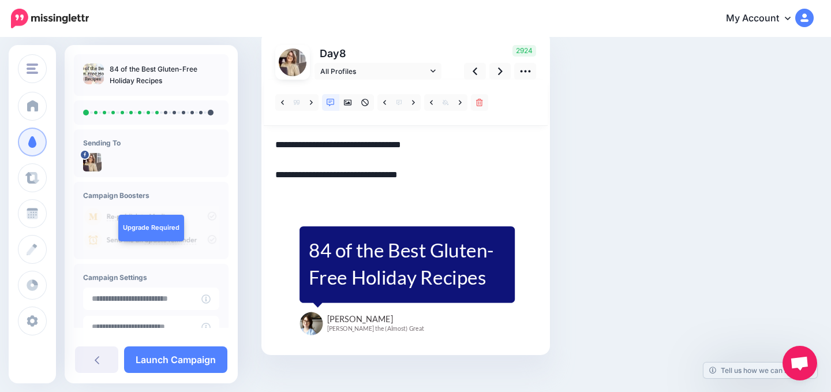
paste textarea "**********"
click at [298, 195] on textarea "**********" at bounding box center [405, 167] width 261 height 60
click at [465, 100] on link at bounding box center [460, 102] width 14 height 17
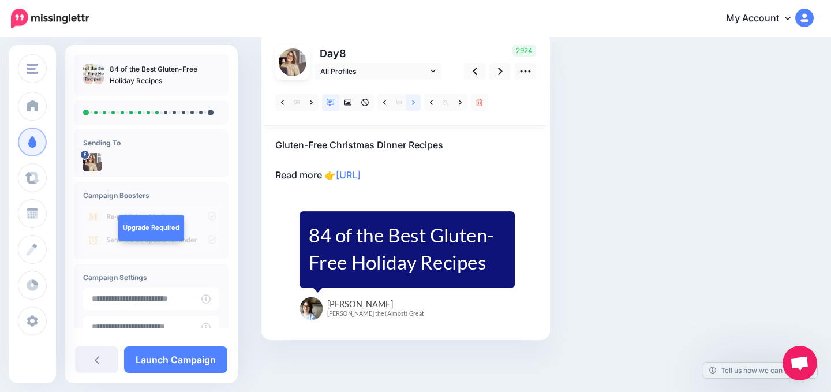
click at [414, 100] on icon at bounding box center [413, 103] width 3 height 8
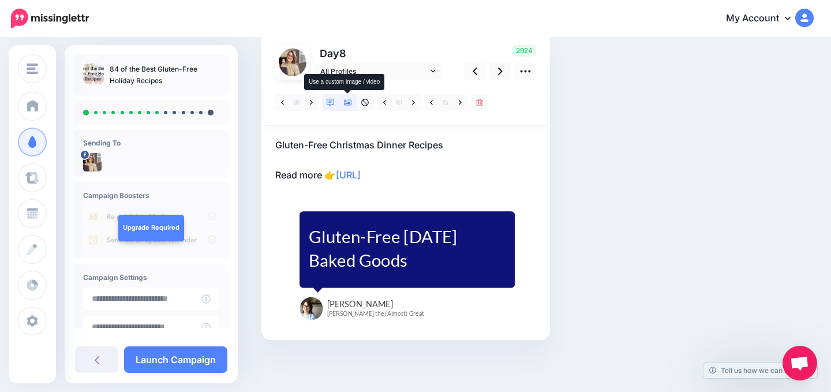
click at [349, 105] on icon at bounding box center [348, 103] width 8 height 6
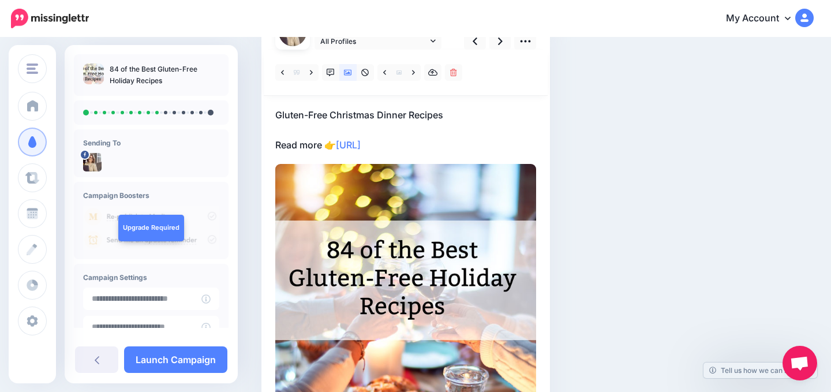
scroll to position [114, 0]
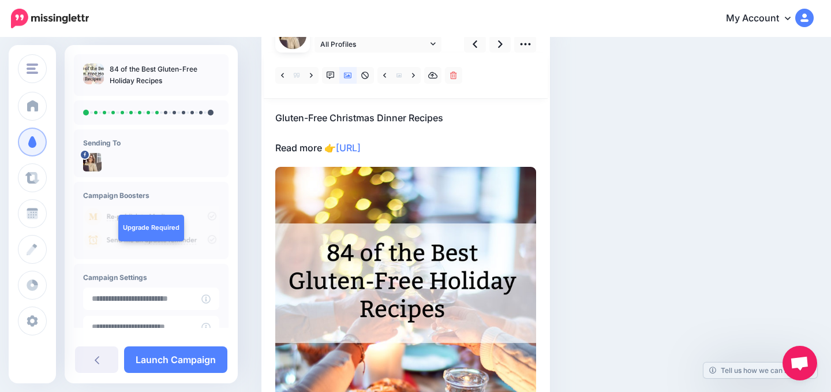
click at [444, 155] on p "Gluten-Free Christmas Dinner Recipes Read more 👉 https://lttr.ai/AiNVS" at bounding box center [405, 132] width 261 height 45
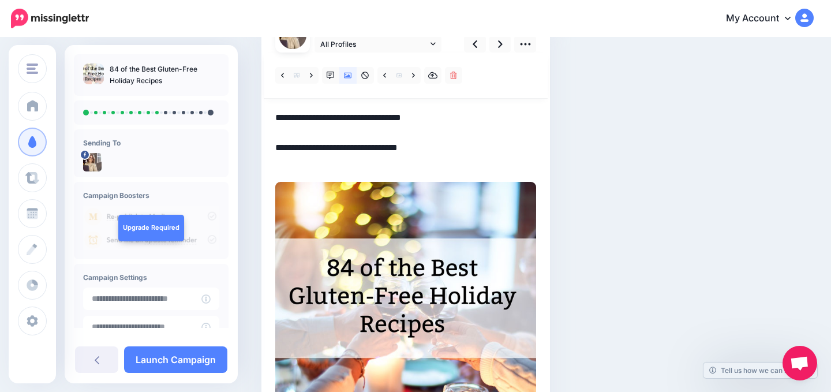
paste textarea "**********"
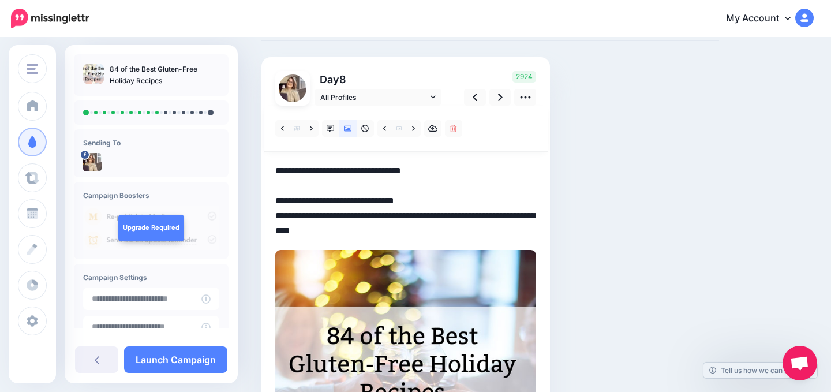
scroll to position [54, 0]
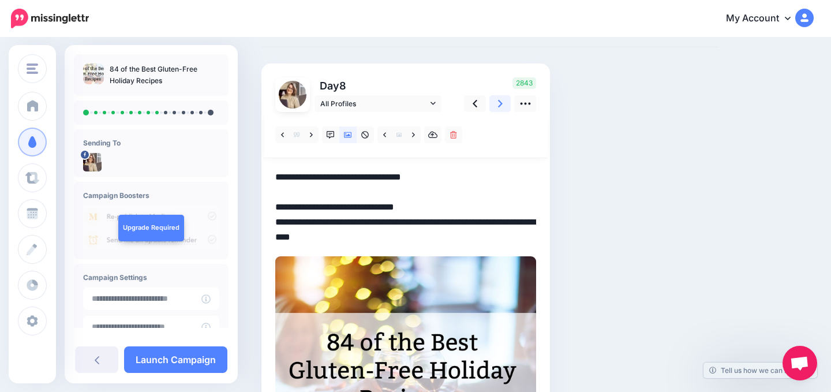
click at [503, 107] on link at bounding box center [500, 103] width 22 height 17
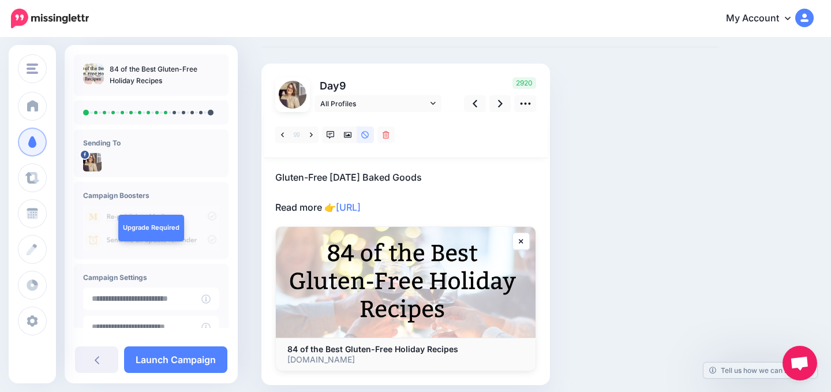
click at [456, 203] on p "Gluten-Free Thanksgiving Baked Goods Read more 👉 https://lttr.ai/AiNVS" at bounding box center [405, 192] width 261 height 45
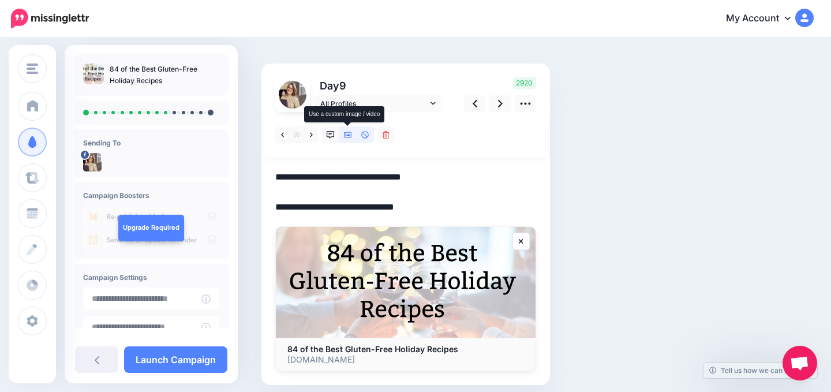
click at [346, 137] on icon at bounding box center [348, 135] width 8 height 6
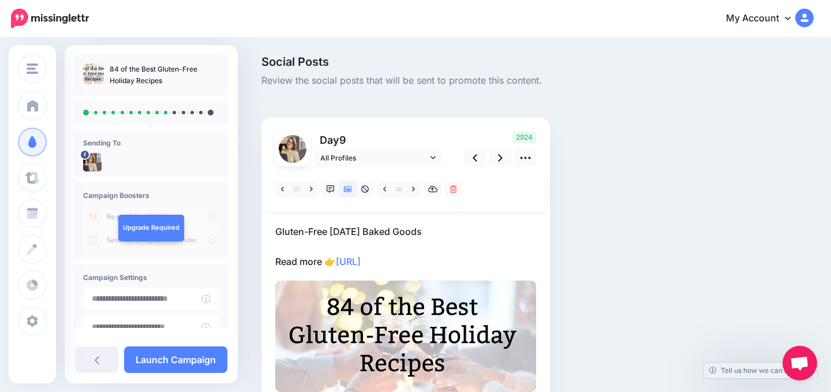
scroll to position [65, 0]
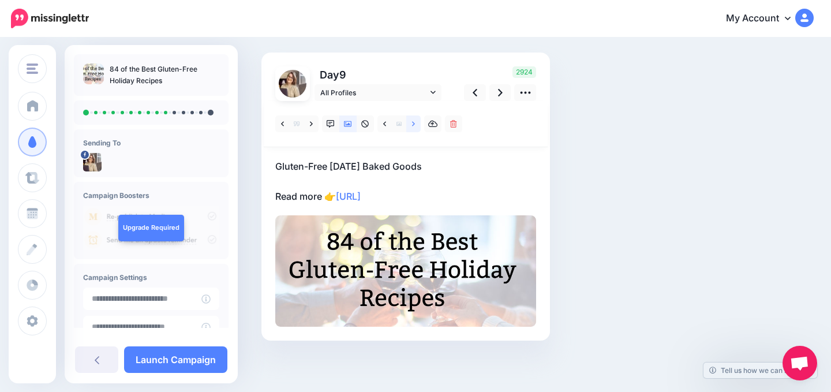
click at [415, 121] on link at bounding box center [413, 123] width 14 height 17
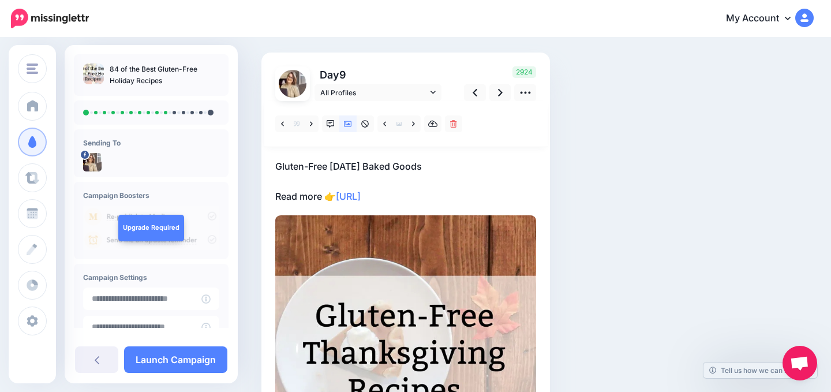
click at [448, 200] on p "Gluten-Free Thanksgiving Baked Goods Read more 👉 https://lttr.ai/AiNVS" at bounding box center [405, 181] width 261 height 45
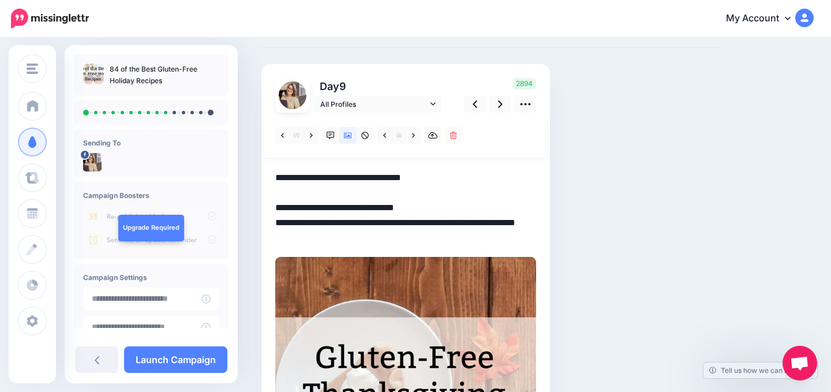
scroll to position [0, 0]
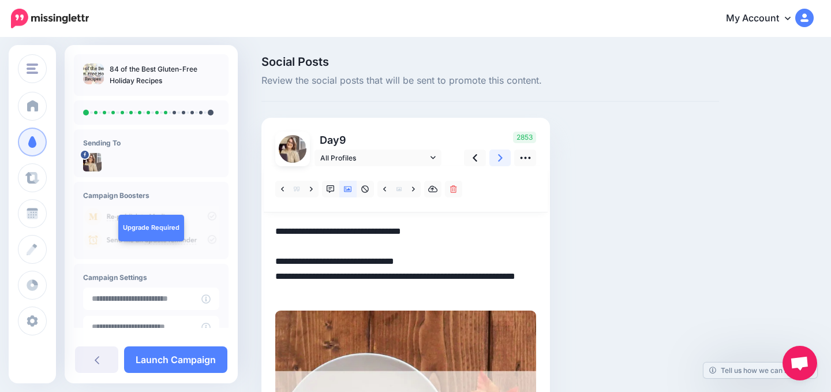
click at [505, 155] on link at bounding box center [500, 157] width 22 height 17
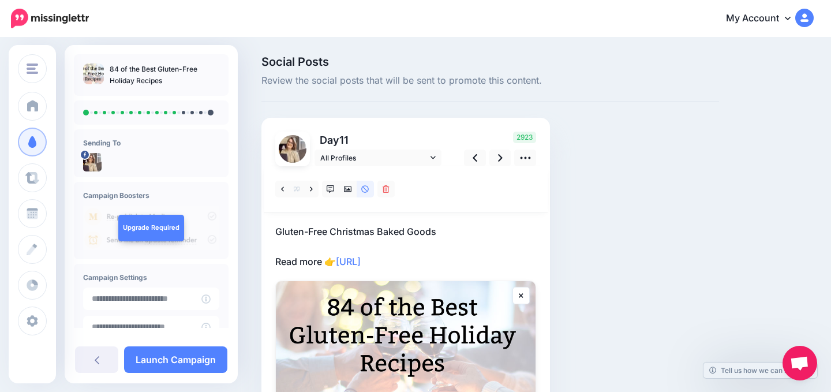
click at [473, 264] on p "Gluten-Free Christmas Baked Goods Read more 👉 https://lttr.ai/AiNVS" at bounding box center [405, 246] width 261 height 45
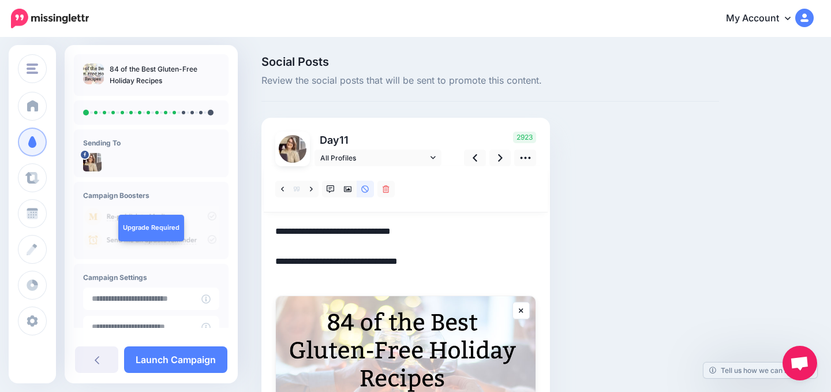
paste textarea "**********"
click at [500, 158] on icon at bounding box center [500, 158] width 5 height 12
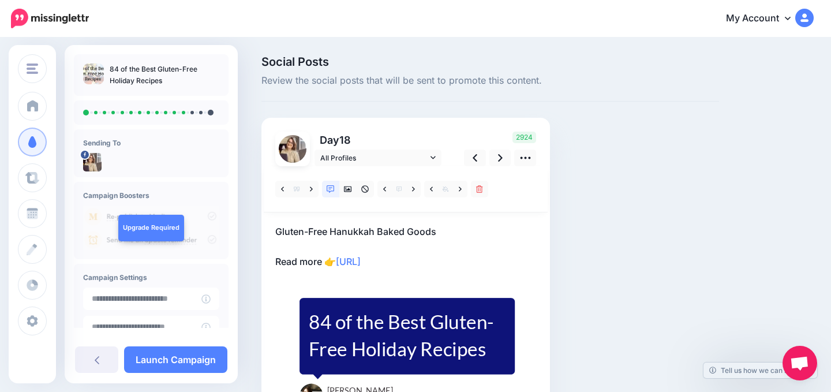
click at [456, 256] on p "Gluten-Free Hanukkah Baked Goods Read more 👉 https://lttr.ai/AiNVS" at bounding box center [405, 246] width 261 height 45
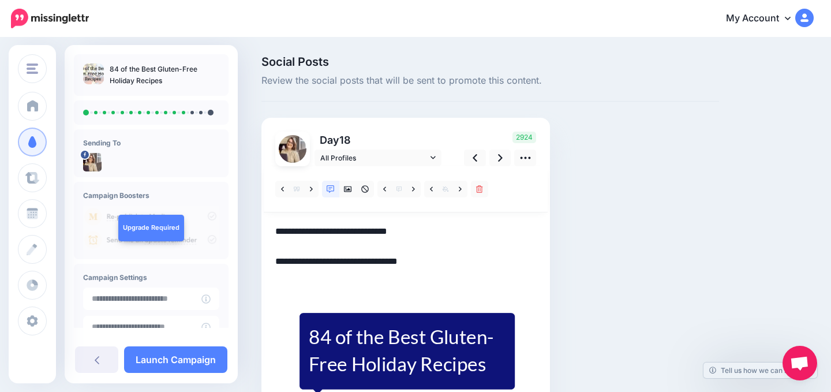
paste textarea "**********"
click at [291, 277] on textarea "**********" at bounding box center [405, 254] width 261 height 60
click at [283, 293] on div at bounding box center [405, 296] width 261 height 261
click at [283, 280] on textarea "**********" at bounding box center [405, 254] width 261 height 60
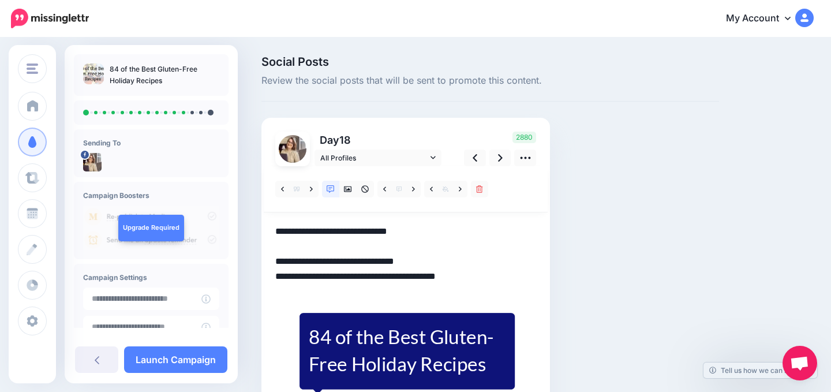
click at [283, 280] on textarea "**********" at bounding box center [405, 254] width 261 height 60
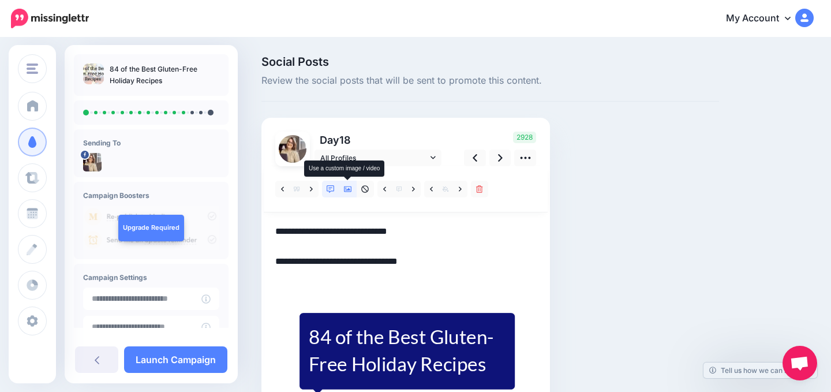
click at [346, 188] on icon at bounding box center [348, 189] width 8 height 8
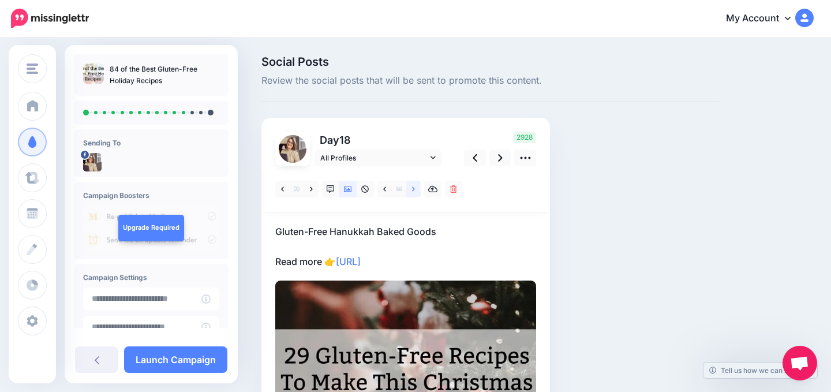
click at [417, 190] on link at bounding box center [413, 189] width 14 height 17
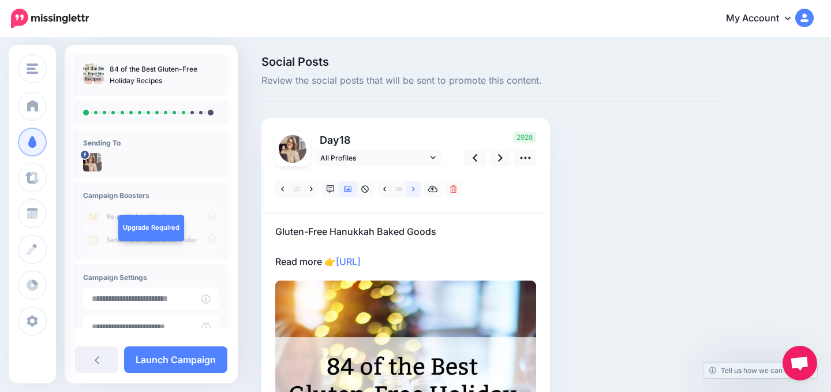
click at [417, 190] on link at bounding box center [413, 189] width 14 height 17
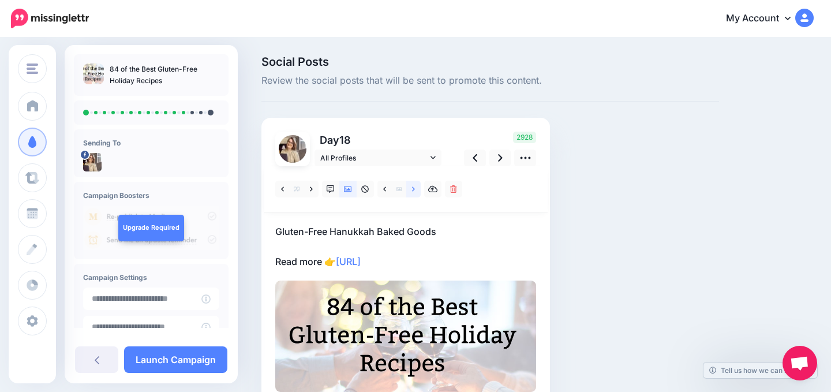
click at [417, 190] on link at bounding box center [413, 189] width 14 height 17
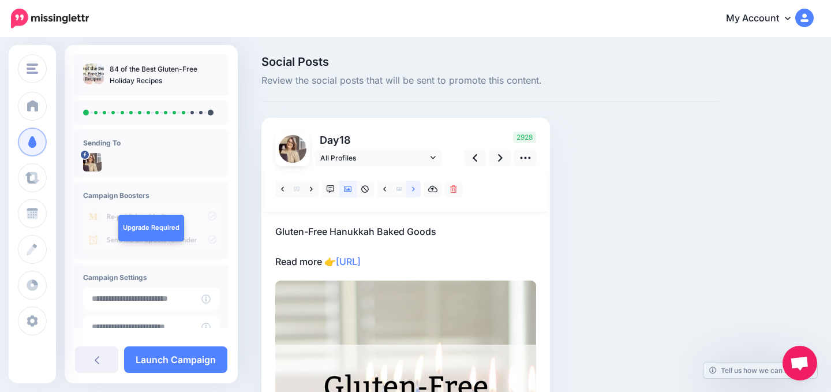
scroll to position [78, 0]
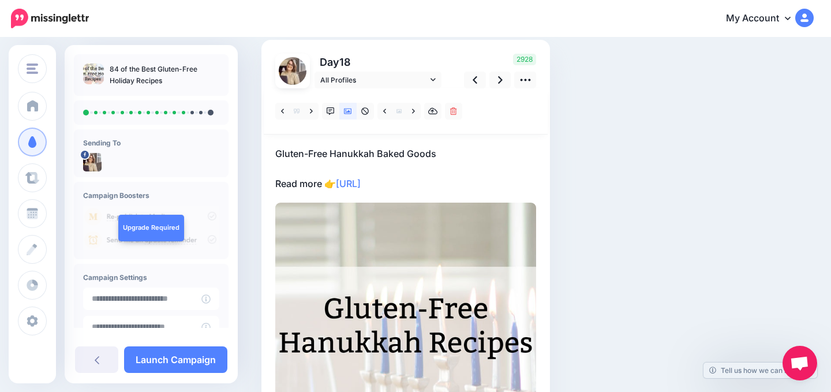
click at [454, 177] on p "Gluten-Free Hanukkah Baked Goods Read more 👉 https://lttr.ai/AiNVS" at bounding box center [405, 168] width 261 height 45
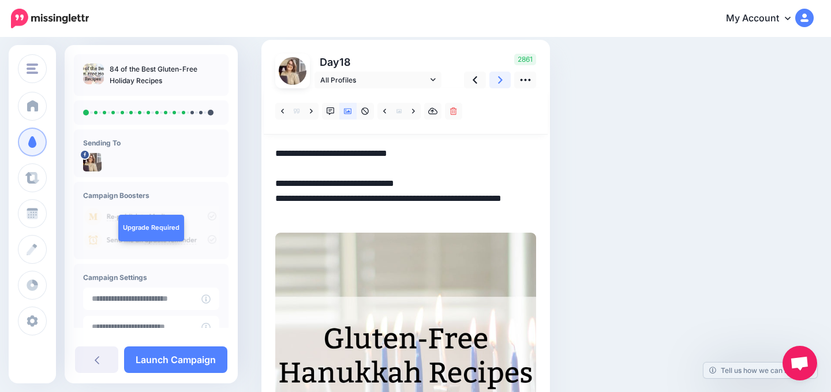
click at [503, 79] on link at bounding box center [500, 80] width 22 height 17
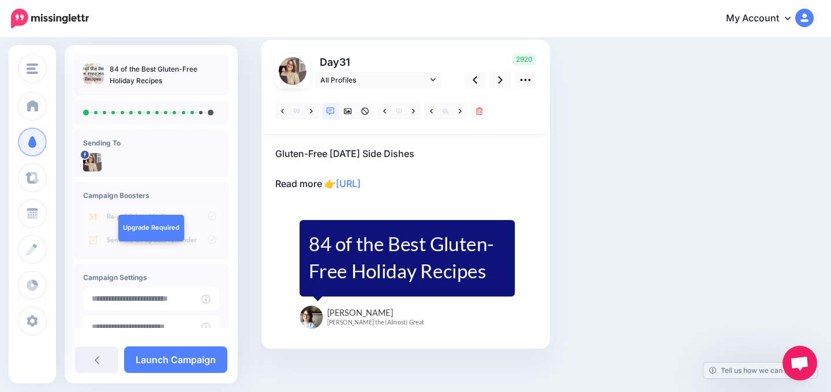
click at [443, 180] on p "Gluten-Free Thanksgiving Side Dishes Read more 👉 https://lttr.ai/AiNVS" at bounding box center [405, 168] width 261 height 45
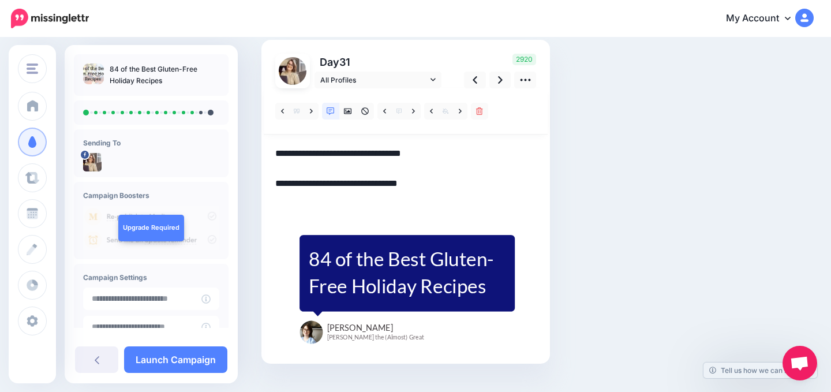
paste textarea "**********"
click at [290, 198] on textarea "**********" at bounding box center [405, 176] width 261 height 60
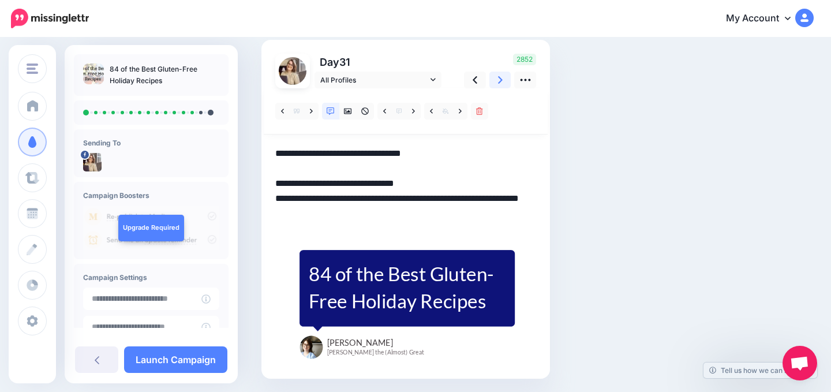
click at [500, 82] on icon at bounding box center [500, 80] width 5 height 12
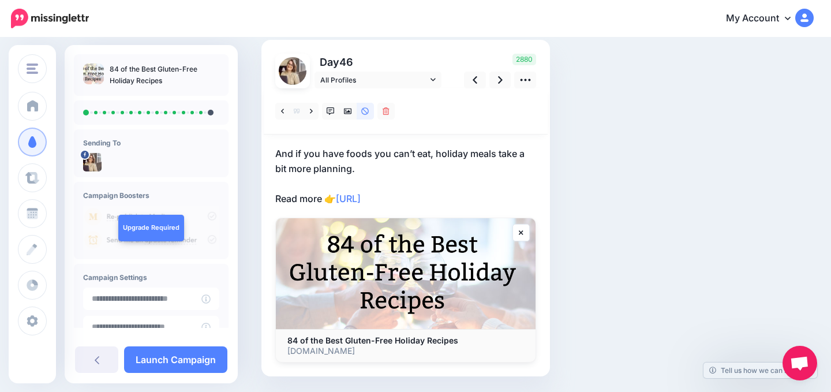
click at [455, 199] on p "And if you have foods you can’t eat, holiday meals take a bit more planning. Re…" at bounding box center [405, 176] width 261 height 60
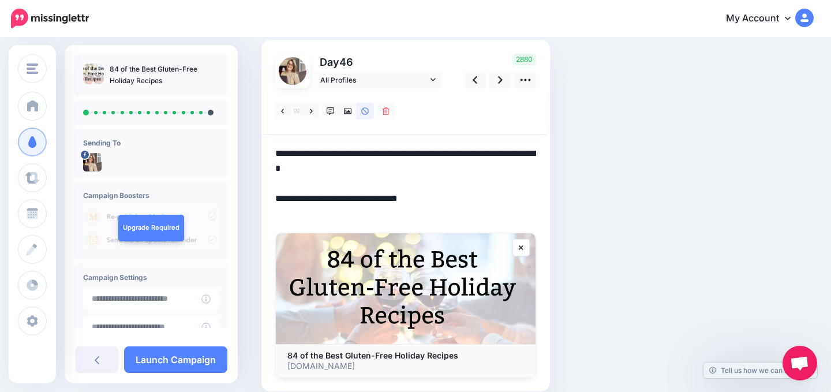
paste textarea "**********"
click at [498, 76] on icon at bounding box center [500, 80] width 5 height 12
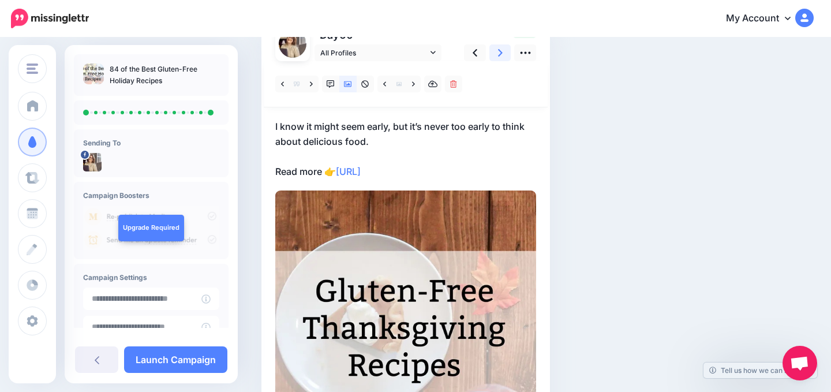
scroll to position [106, 0]
click at [409, 85] on link at bounding box center [413, 83] width 14 height 17
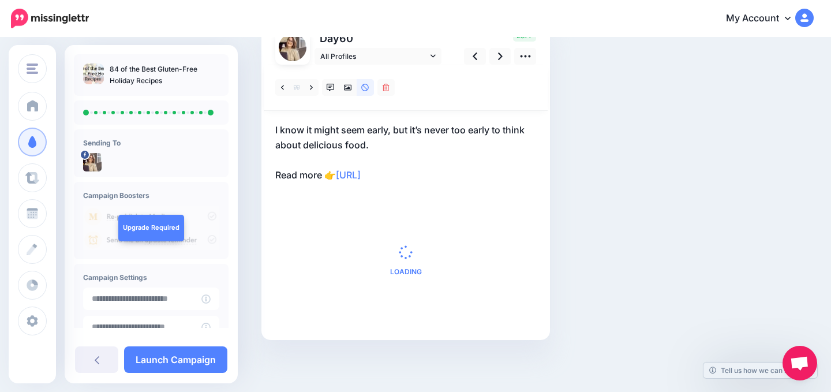
scroll to position [102, 0]
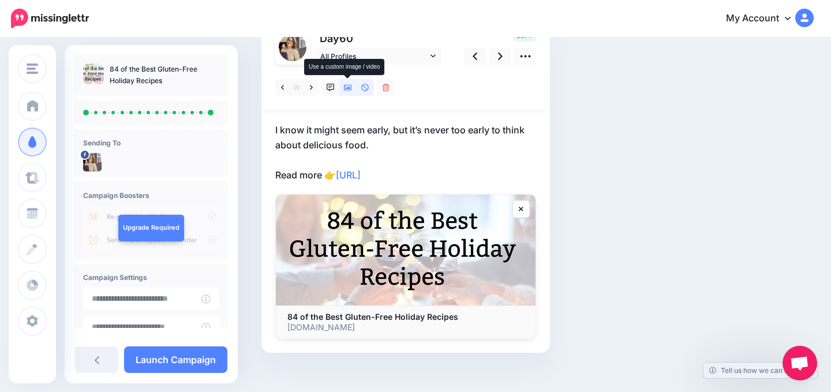
click at [350, 89] on icon at bounding box center [348, 88] width 8 height 8
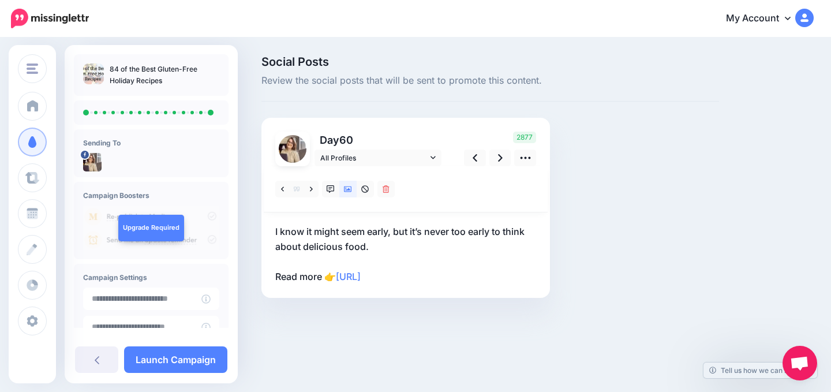
scroll to position [0, 0]
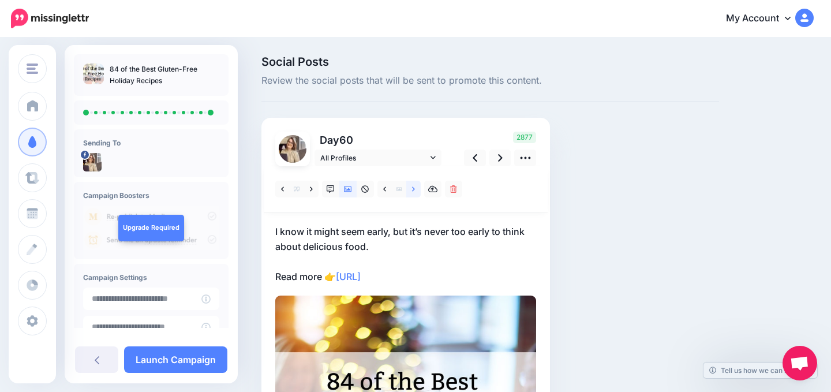
click at [412, 194] on link at bounding box center [413, 189] width 14 height 17
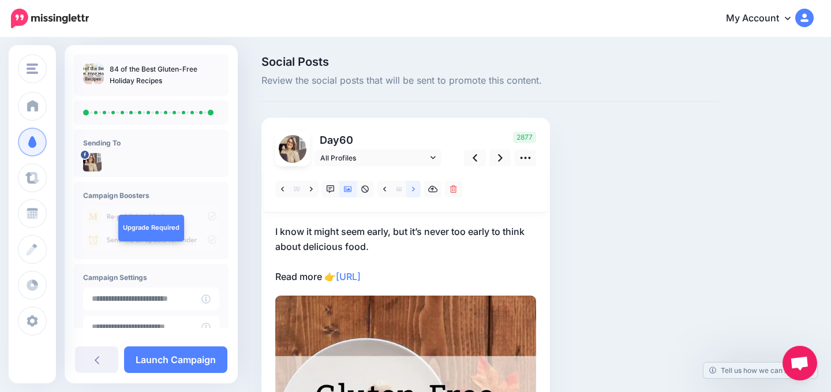
click at [412, 194] on link at bounding box center [413, 189] width 14 height 17
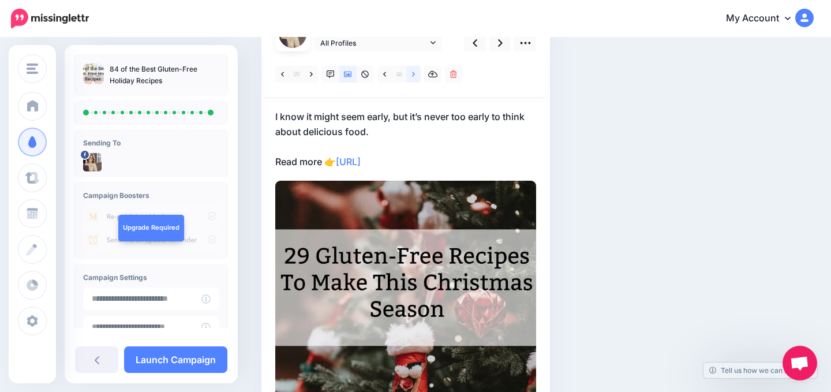
scroll to position [114, 0]
click at [451, 160] on p "I know it might seem early, but it’s never too early to think about delicious f…" at bounding box center [405, 140] width 261 height 60
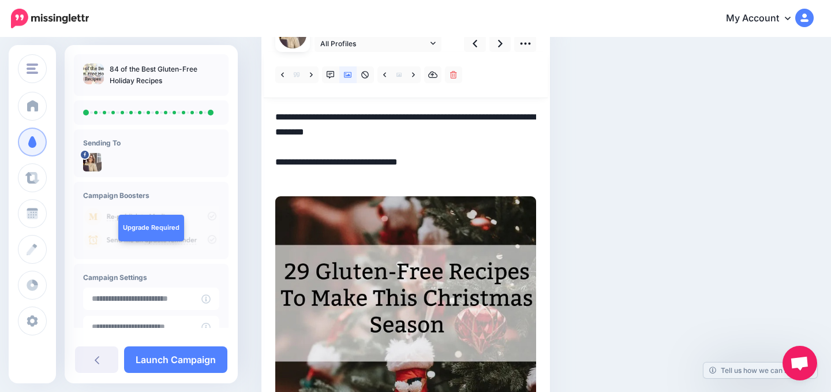
paste textarea "**********"
drag, startPoint x: 291, startPoint y: 176, endPoint x: 594, endPoint y: 188, distance: 303.7
click at [594, 188] on div "Social Posts Review the social posts that will be sent to promote this content.…" at bounding box center [490, 289] width 475 height 694
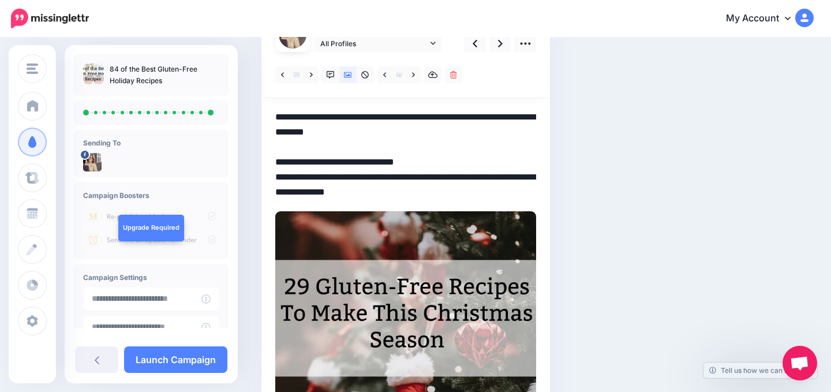
scroll to position [73, 0]
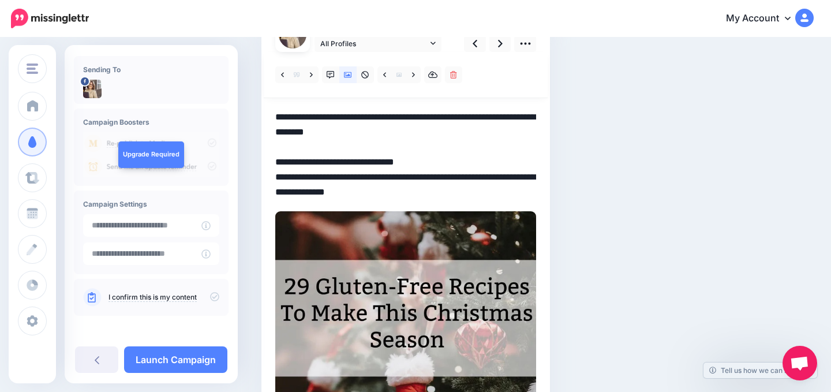
type textarea "**********"
click at [210, 295] on icon at bounding box center [214, 297] width 9 height 9
click at [175, 355] on link "Launch Campaign" at bounding box center [175, 359] width 103 height 27
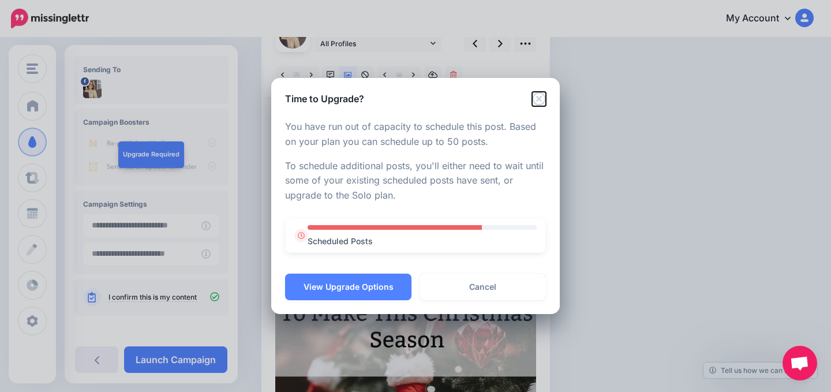
click at [536, 103] on icon "Close" at bounding box center [539, 99] width 14 height 14
